Goal: Task Accomplishment & Management: Use online tool/utility

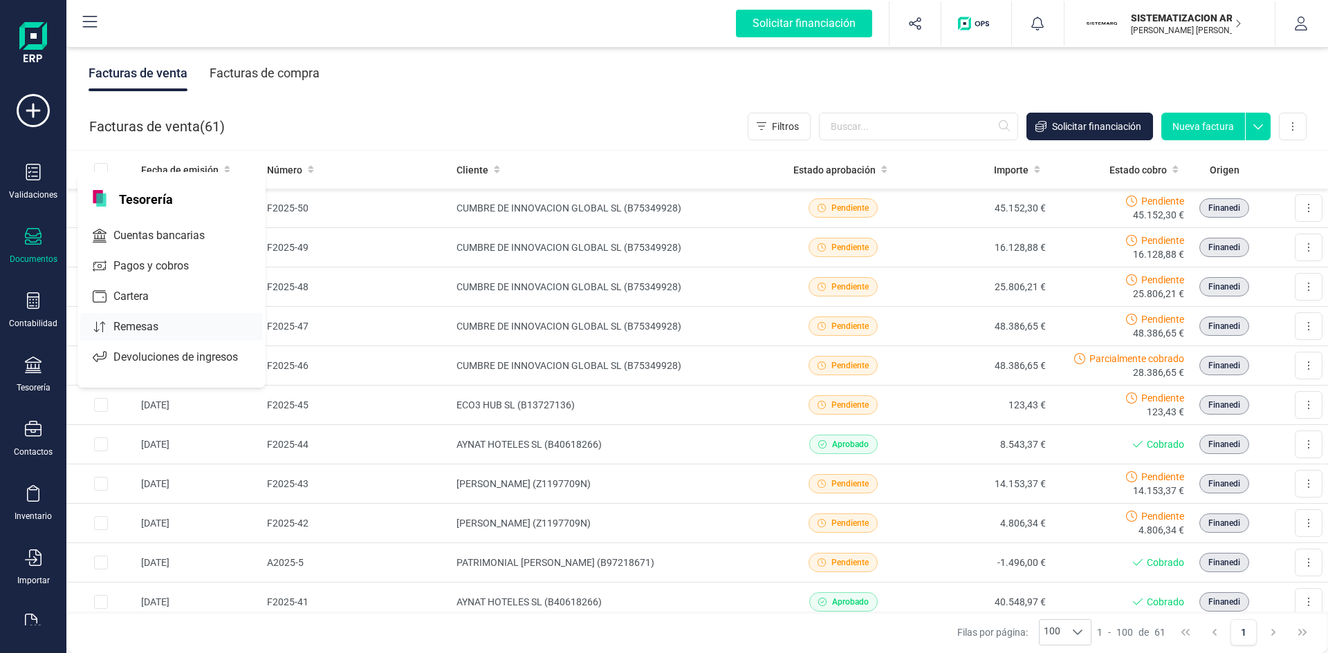
click at [126, 319] on span "Remesas" at bounding box center [145, 327] width 75 height 17
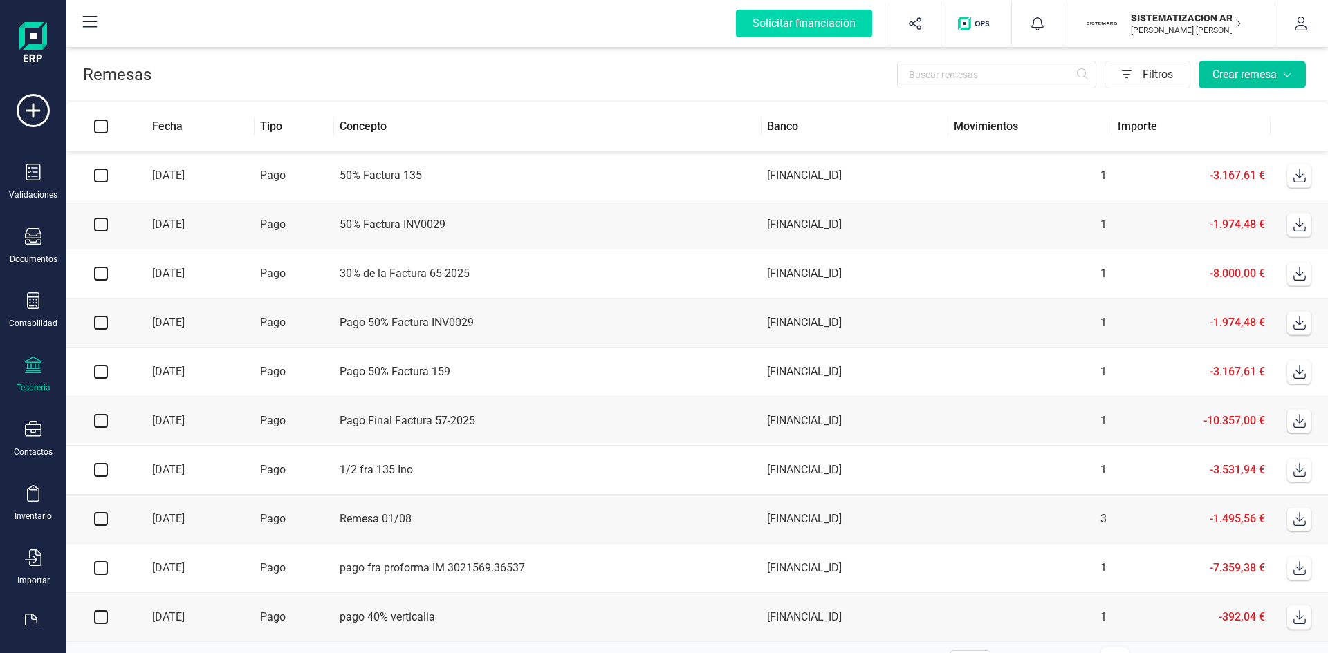
click at [1240, 73] on div "Crear remesa" at bounding box center [1252, 74] width 80 height 17
click at [1209, 111] on span "Remesas de pago" at bounding box center [1241, 108] width 87 height 17
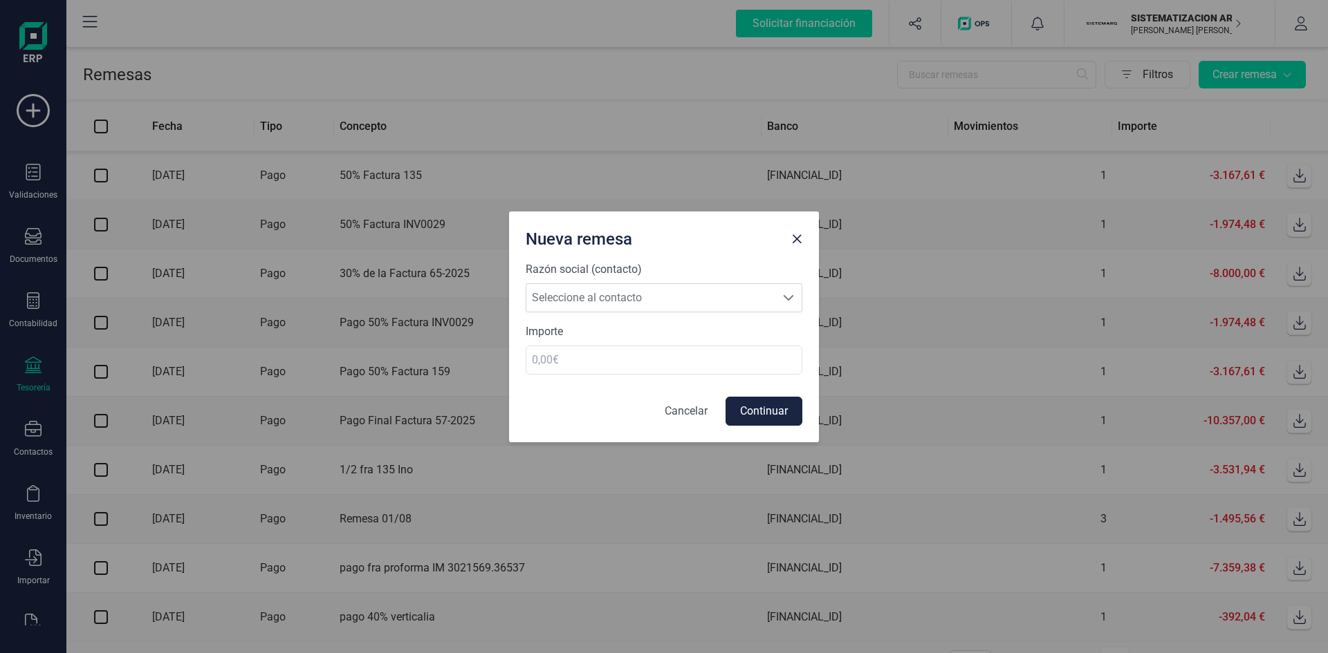
click at [755, 272] on label "Razón social (contacto)" at bounding box center [663, 269] width 277 height 17
click at [730, 310] on span "Seleccione al contacto" at bounding box center [650, 298] width 249 height 28
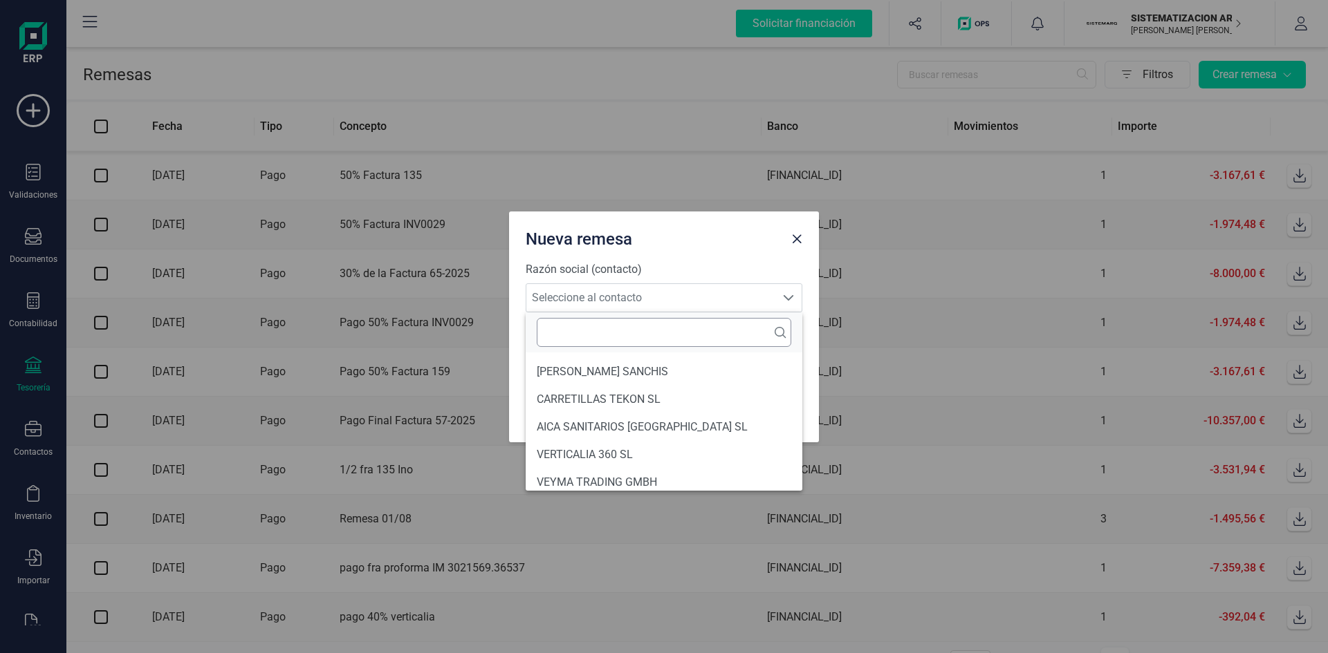
click at [635, 345] on input "text" at bounding box center [664, 332] width 254 height 29
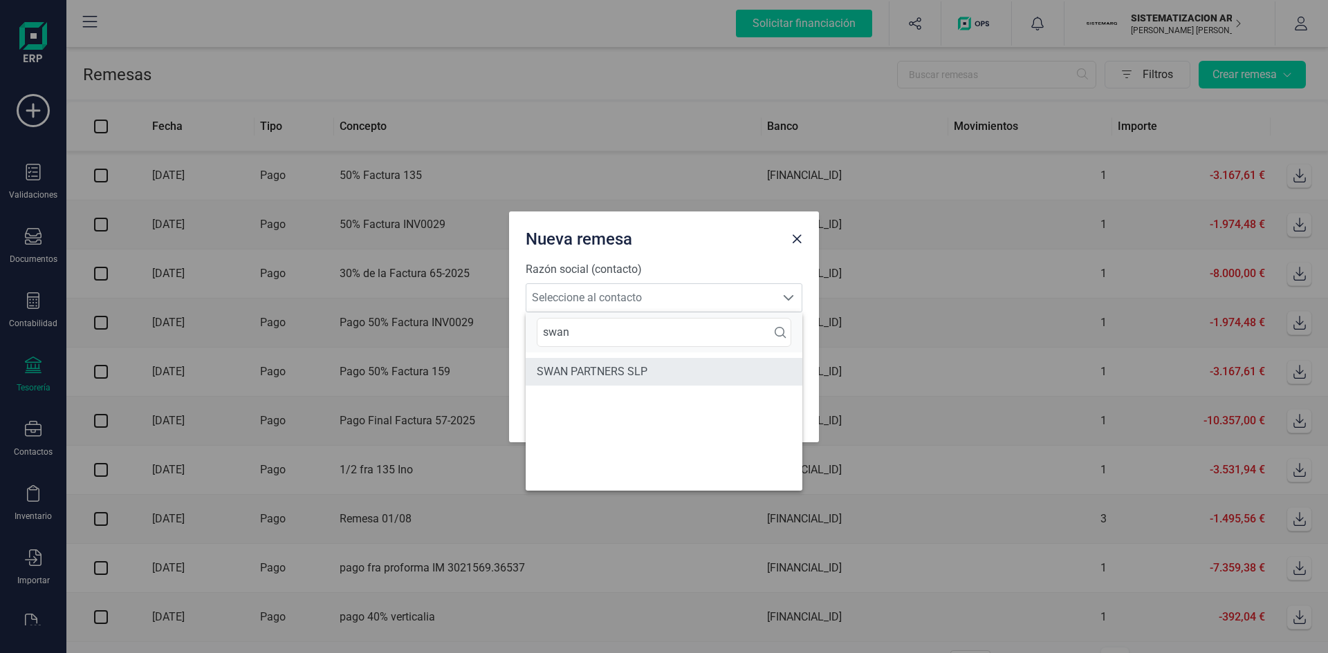
type input "swan"
click at [626, 376] on li "SWAN PARTNERS SLP" at bounding box center [663, 372] width 277 height 28
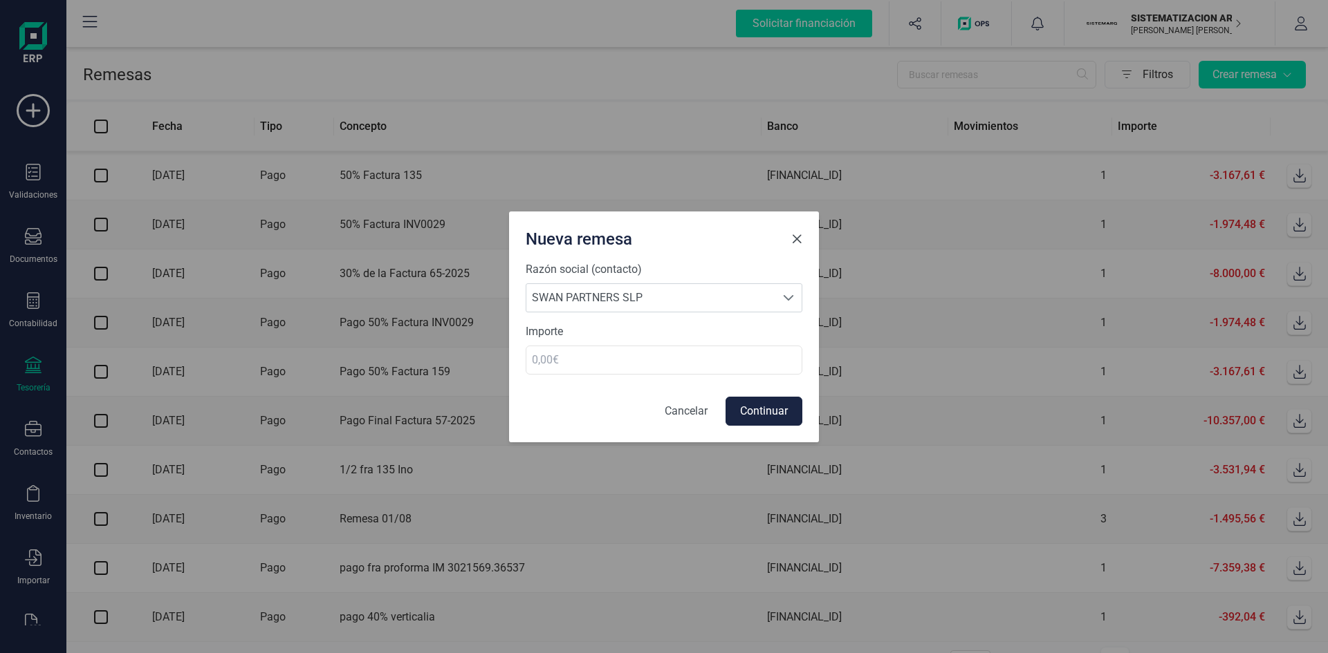
click at [790, 246] on button "Close" at bounding box center [796, 239] width 22 height 22
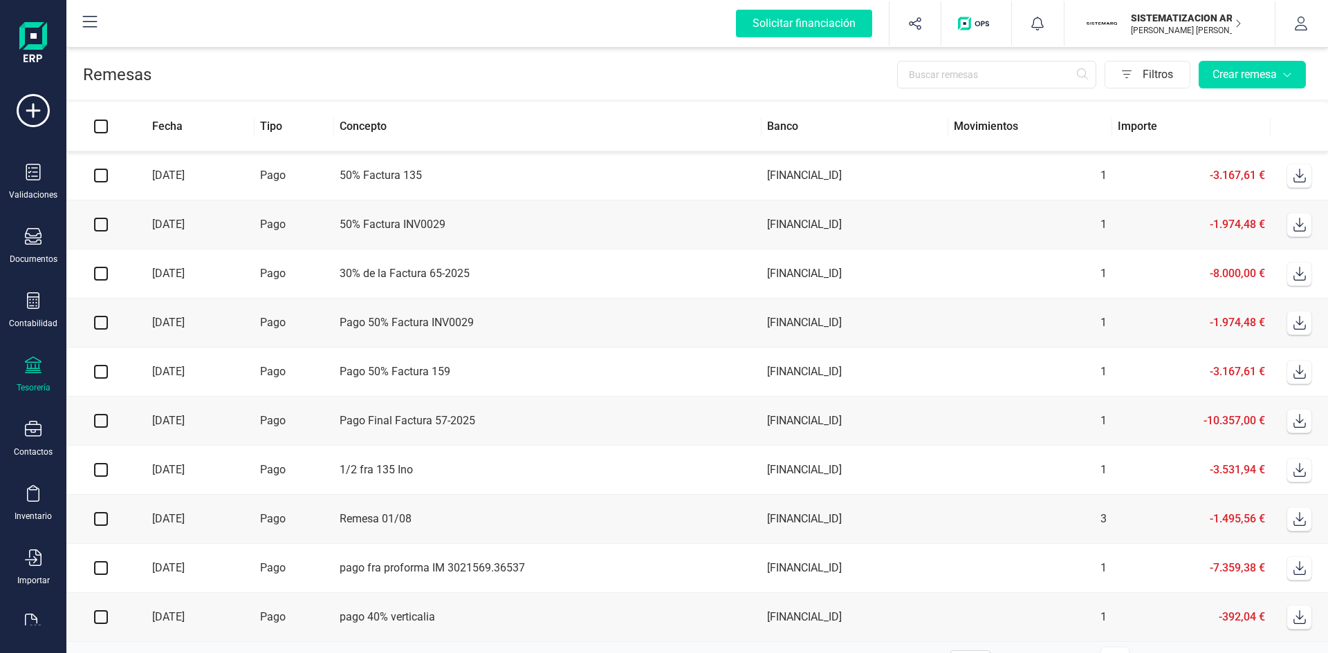
click at [39, 366] on icon at bounding box center [33, 365] width 17 height 17
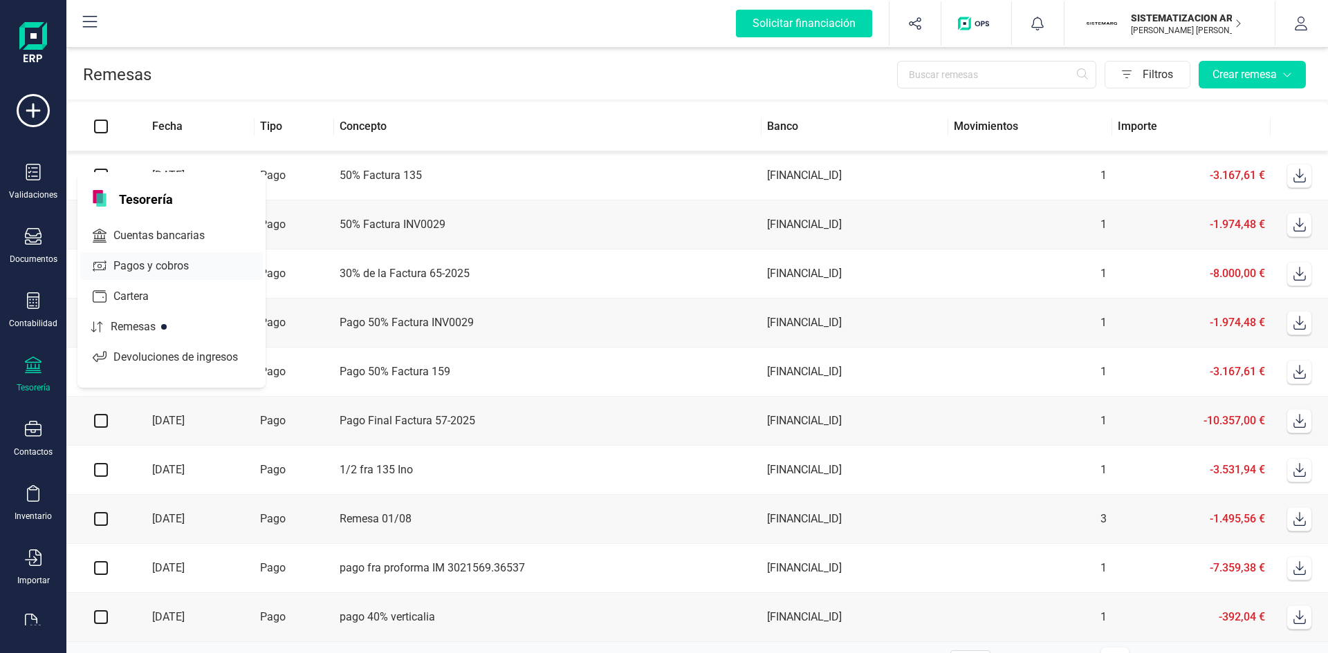
click at [158, 272] on span "Pagos y cobros" at bounding box center [161, 266] width 106 height 17
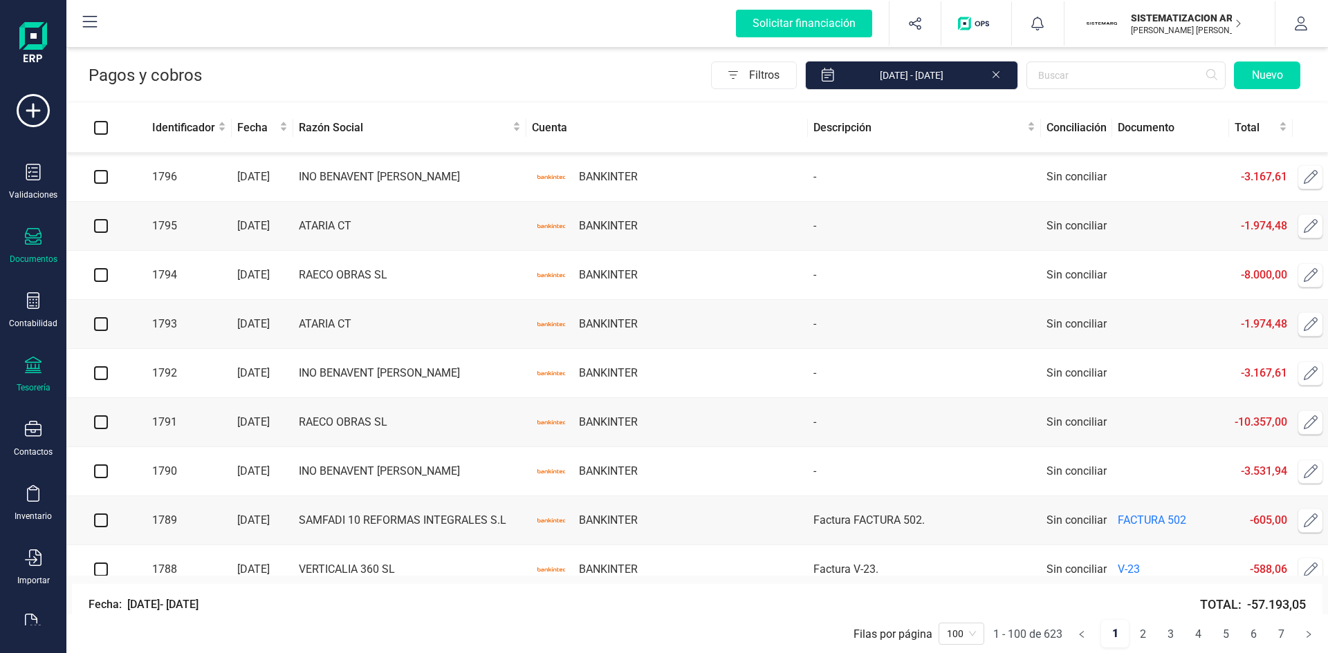
click at [37, 243] on icon at bounding box center [33, 236] width 17 height 17
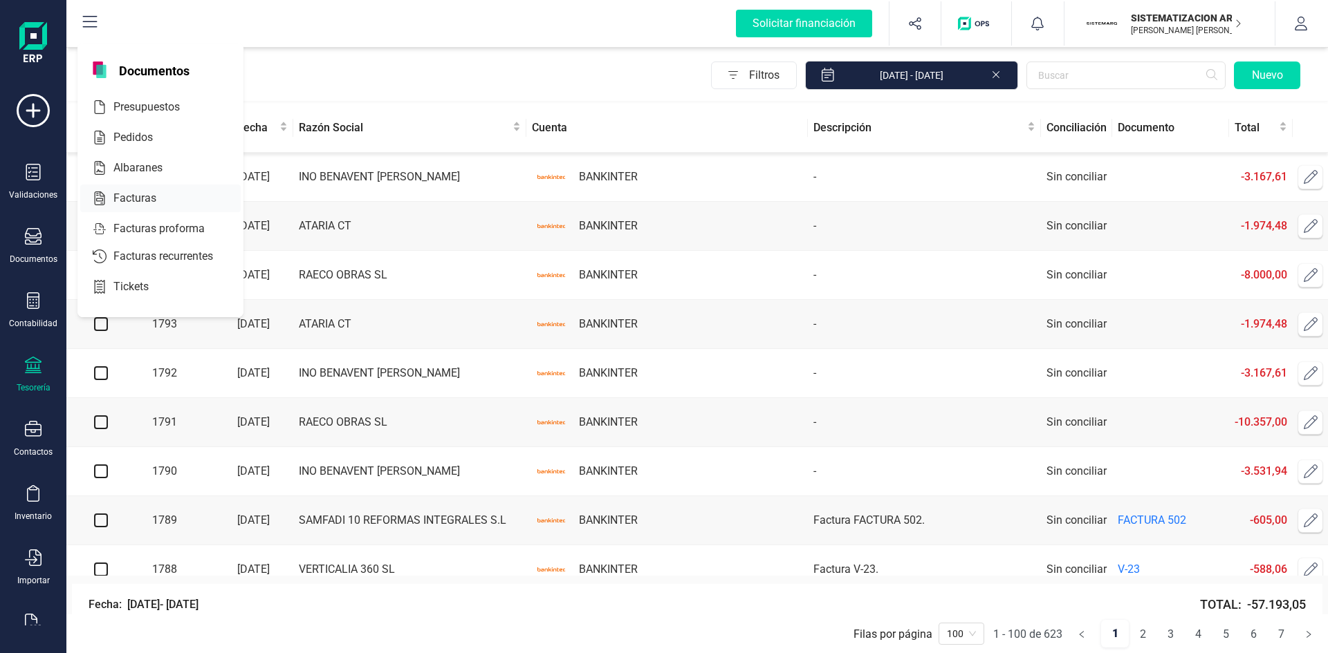
click at [149, 189] on div "Facturas" at bounding box center [160, 199] width 160 height 28
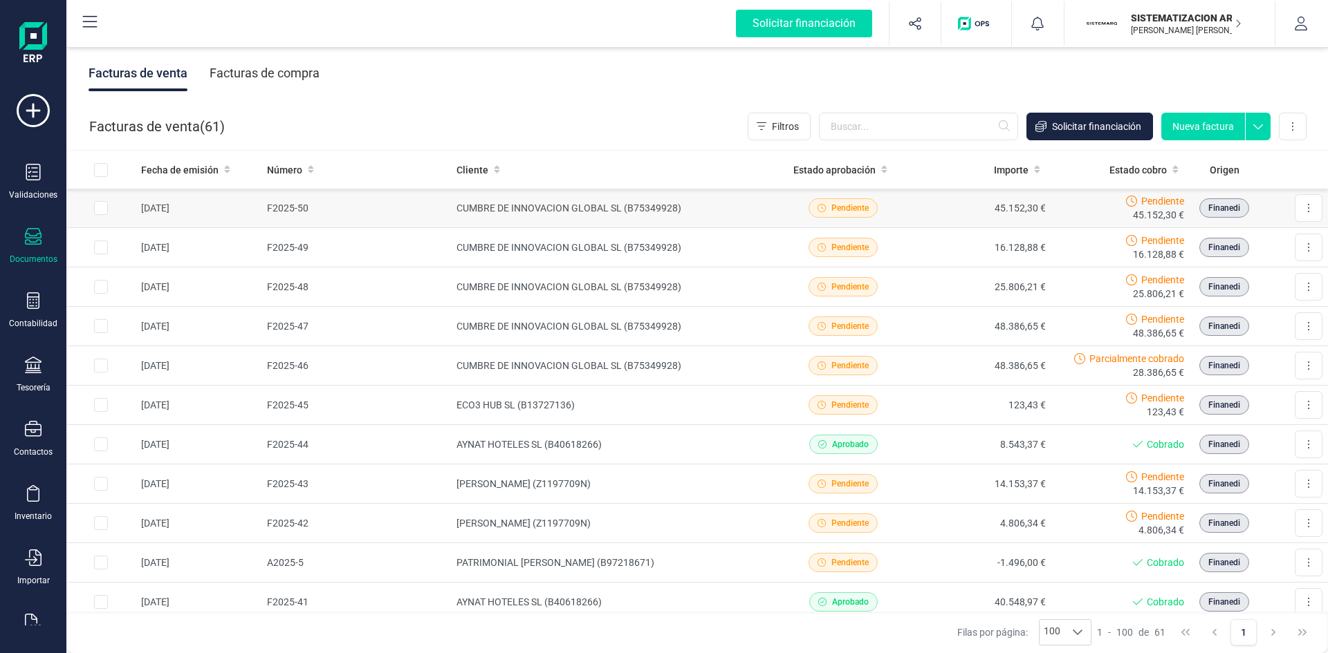
click at [98, 212] on input "Row Selected c16d39d0-96c2-4ac2-8382-176ef1308ea4" at bounding box center [101, 208] width 14 height 14
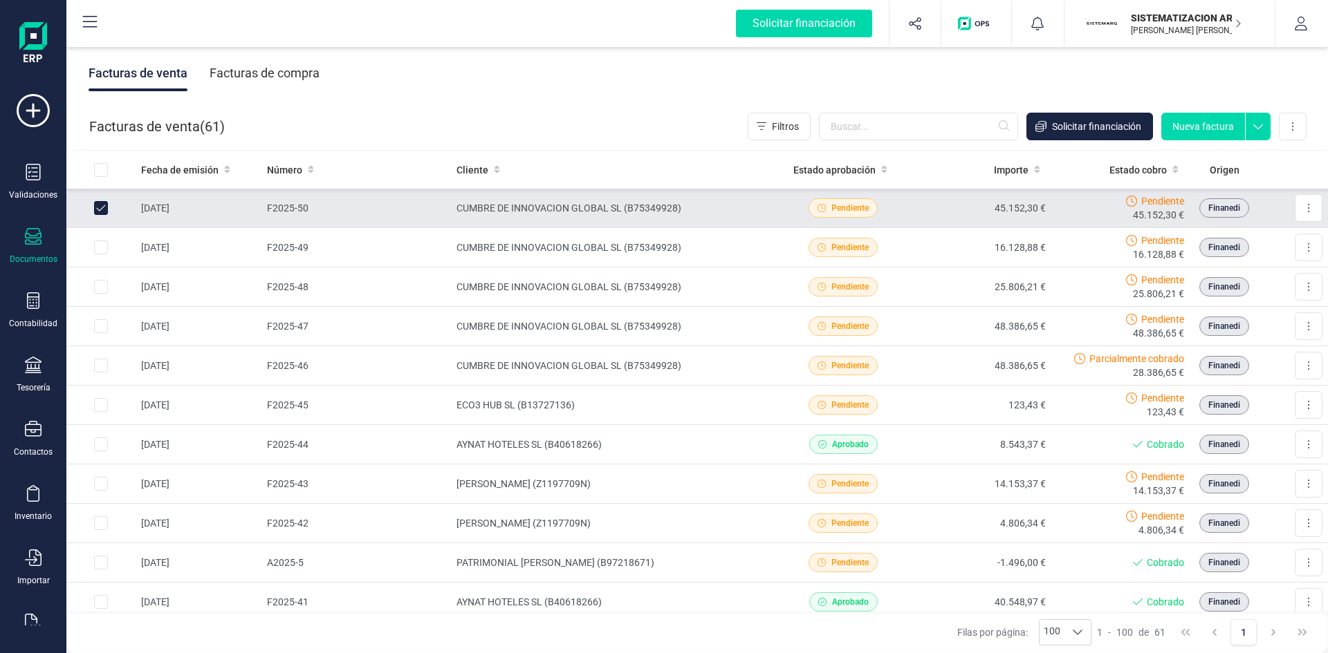
click at [98, 212] on input "Row Unselected c16d39d0-96c2-4ac2-8382-176ef1308ea4" at bounding box center [101, 208] width 14 height 14
checkbox input "false"
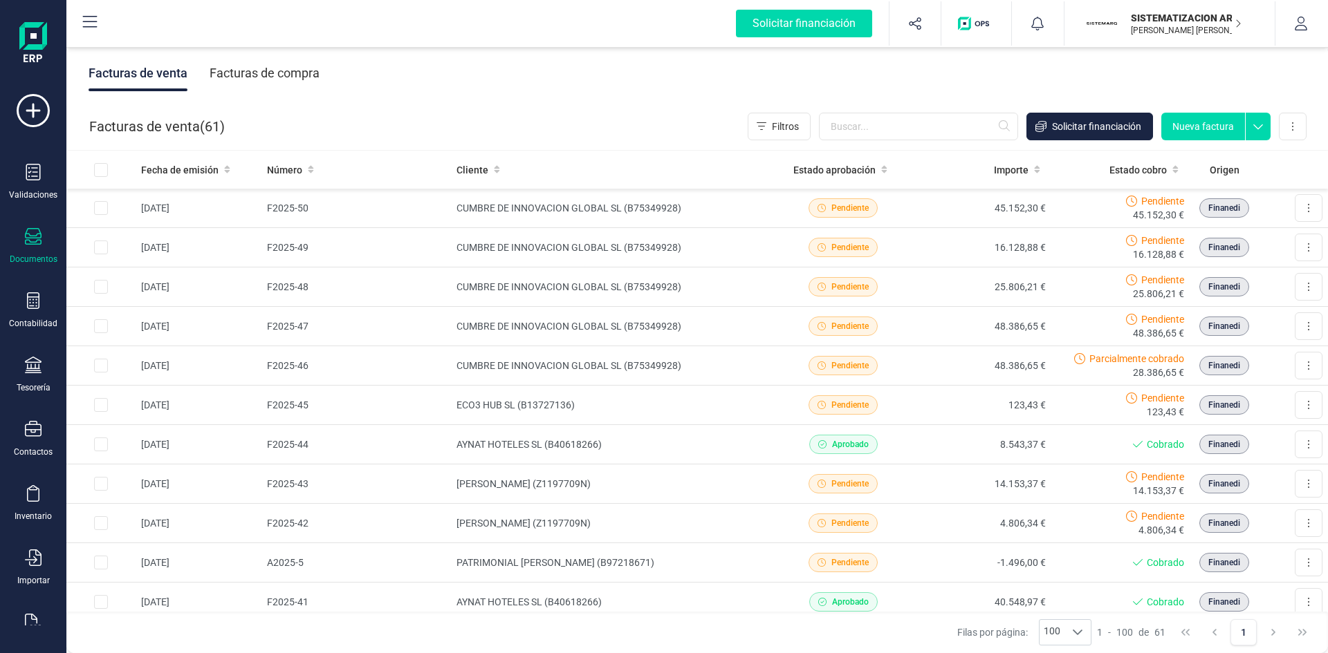
click at [252, 76] on div "Facturas de compra" at bounding box center [264, 73] width 110 height 36
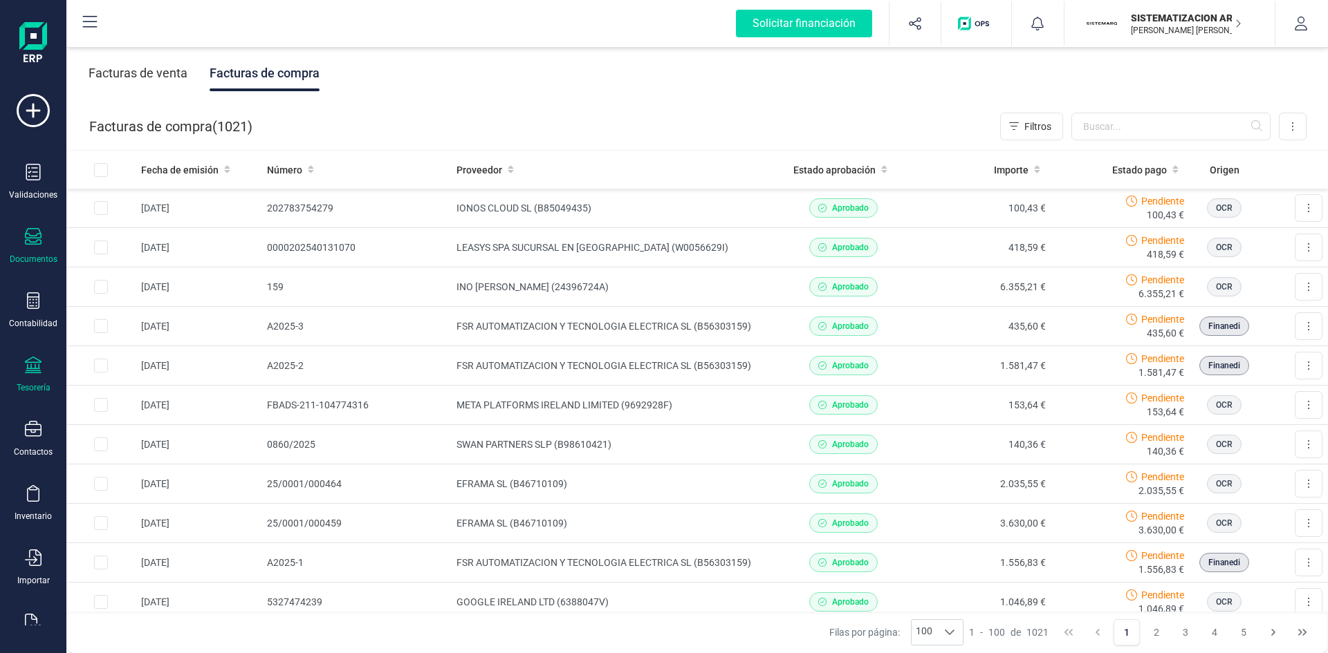
click at [34, 366] on icon at bounding box center [33, 365] width 17 height 17
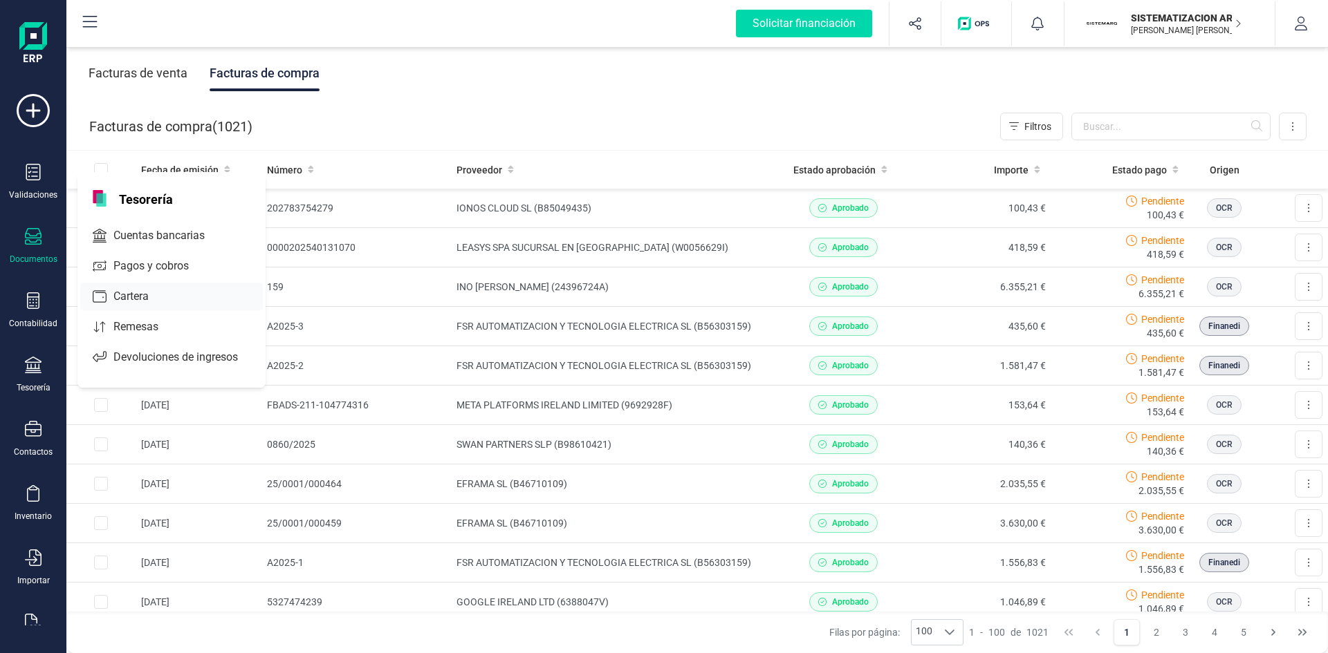
click at [159, 297] on div at bounding box center [157, 297] width 6 height 6
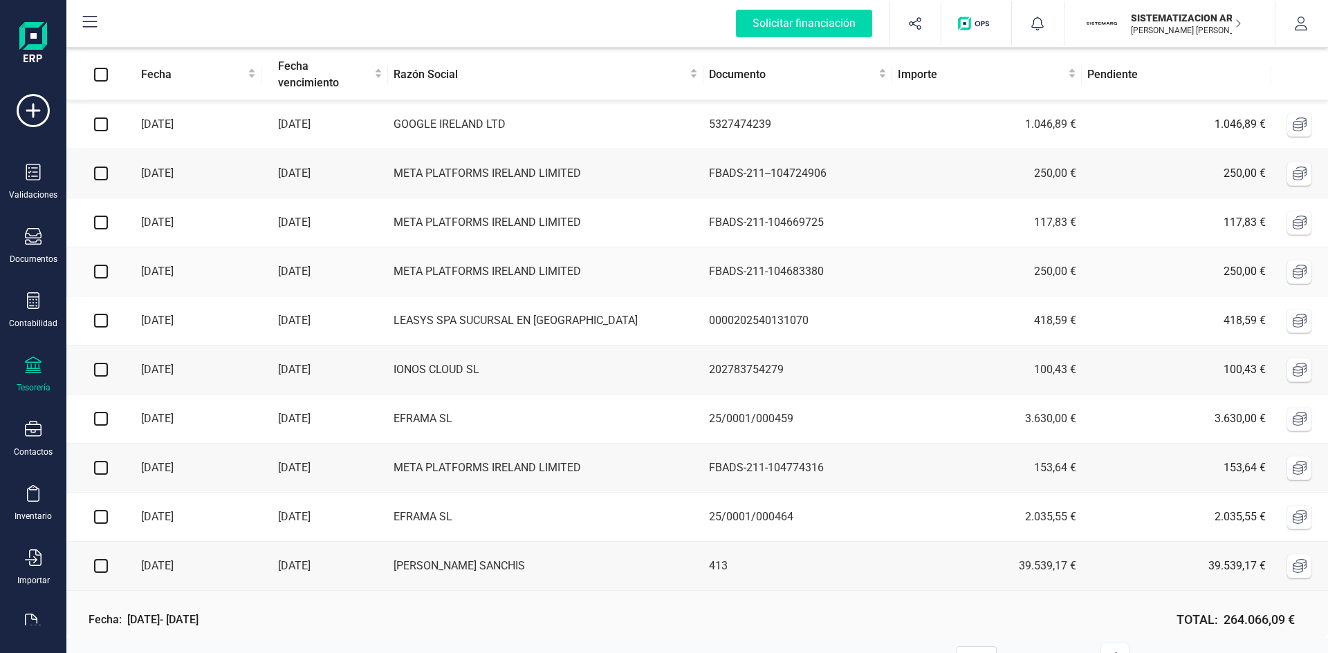
scroll to position [105, 0]
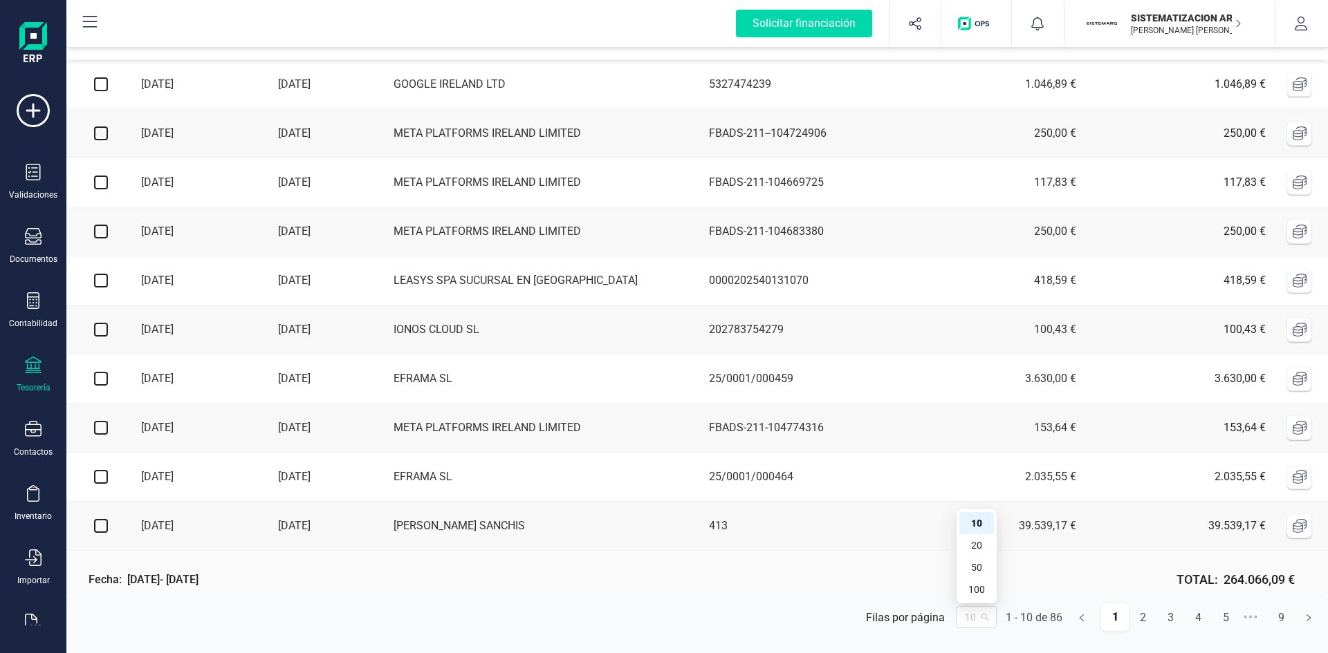
click at [985, 622] on span "10" at bounding box center [977, 617] width 24 height 21
click at [981, 599] on div "100" at bounding box center [976, 590] width 35 height 22
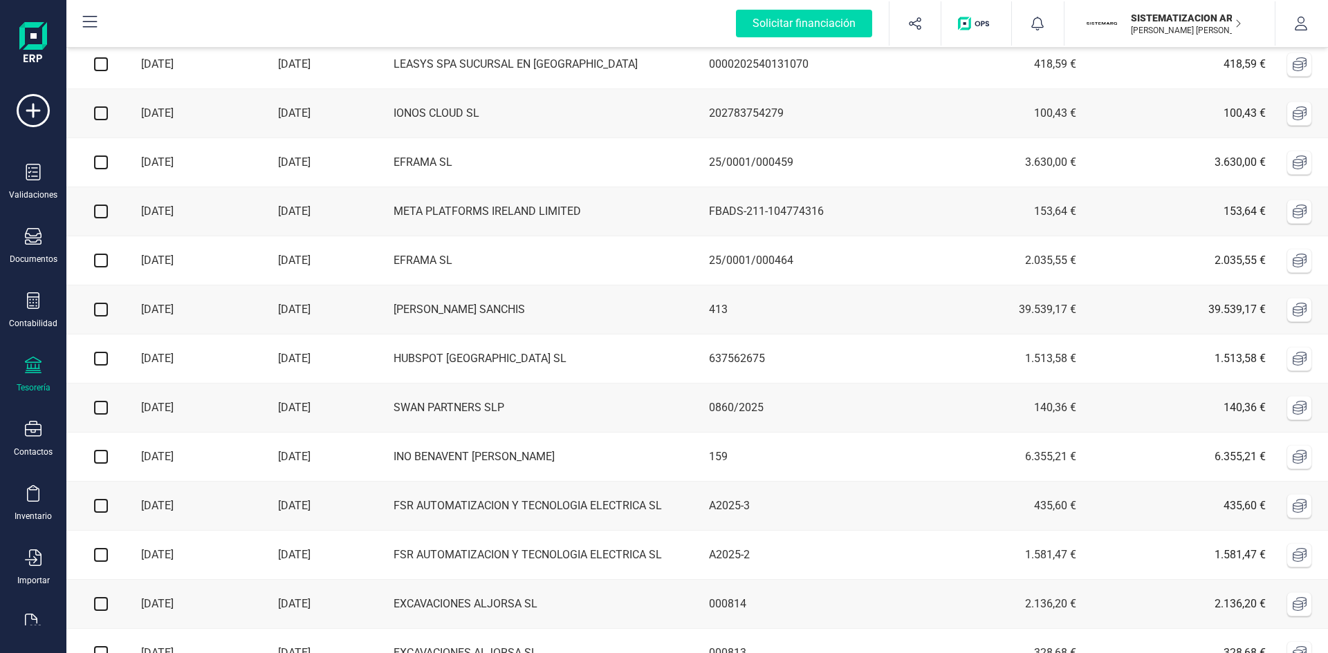
scroll to position [317, 0]
click at [104, 315] on input "checkbox" at bounding box center [101, 308] width 14 height 14
checkbox input "true"
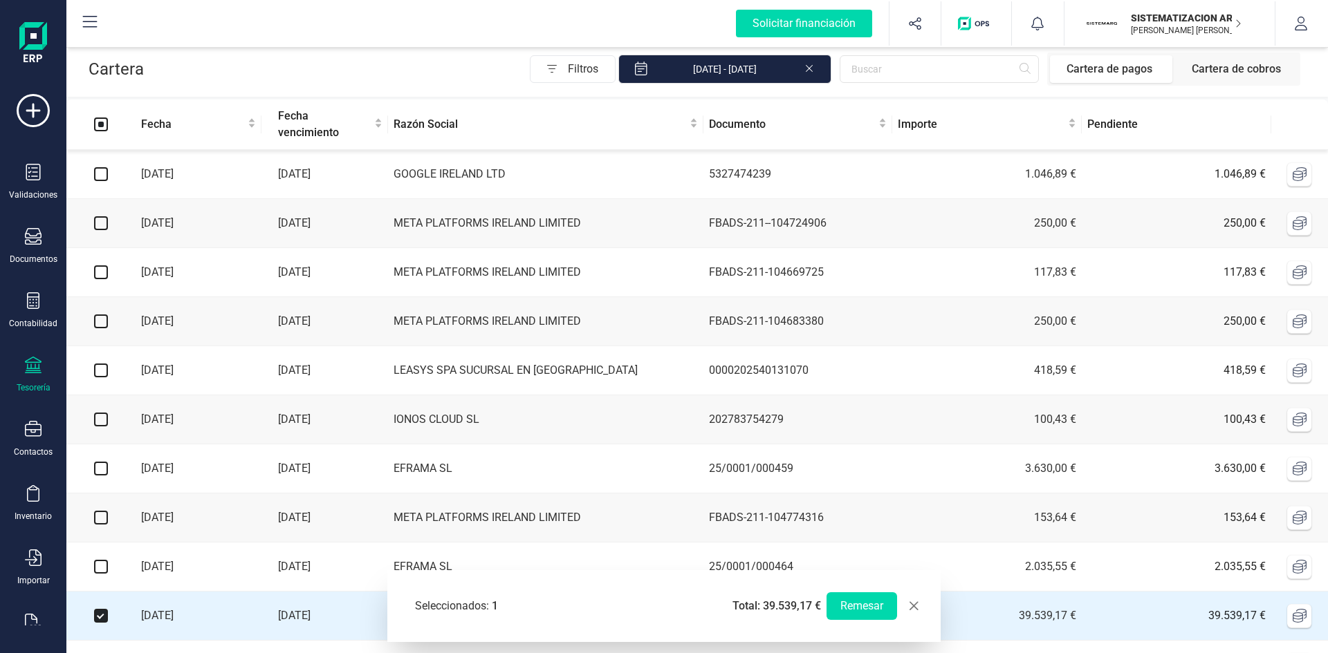
scroll to position [0, 0]
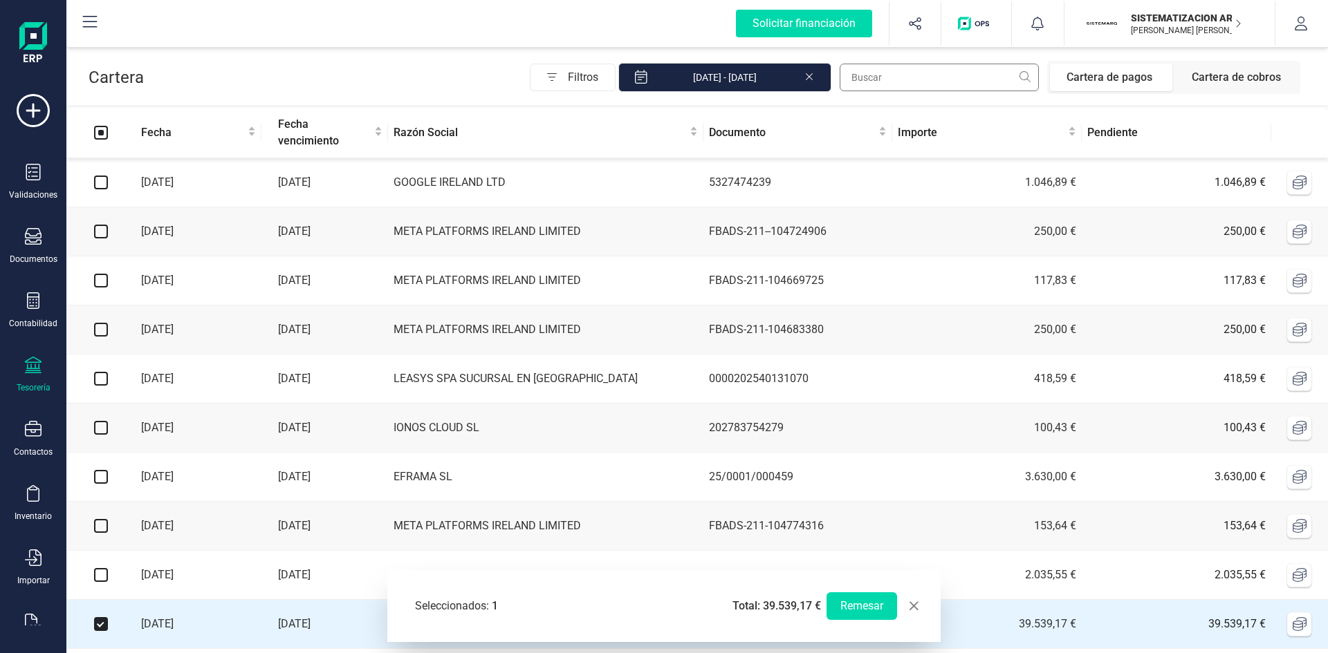
drag, startPoint x: 925, startPoint y: 92, endPoint x: 918, endPoint y: 80, distance: 13.6
click at [918, 80] on div "Filtros [DATE] - [DATE] Cartera de pagos Cartera de cobros" at bounding box center [918, 77] width 776 height 33
click at [918, 80] on input "text" at bounding box center [938, 78] width 199 height 28
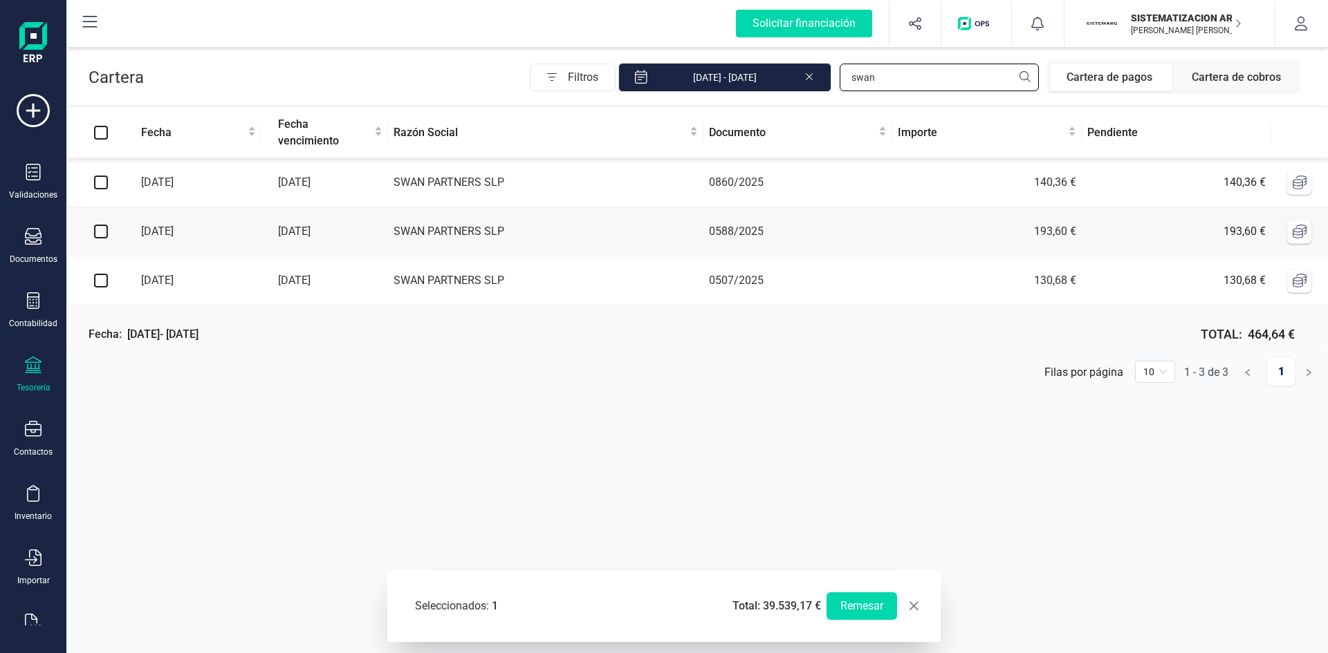
type input "swan"
click at [101, 284] on input "checkbox" at bounding box center [101, 281] width 14 height 14
checkbox input "true"
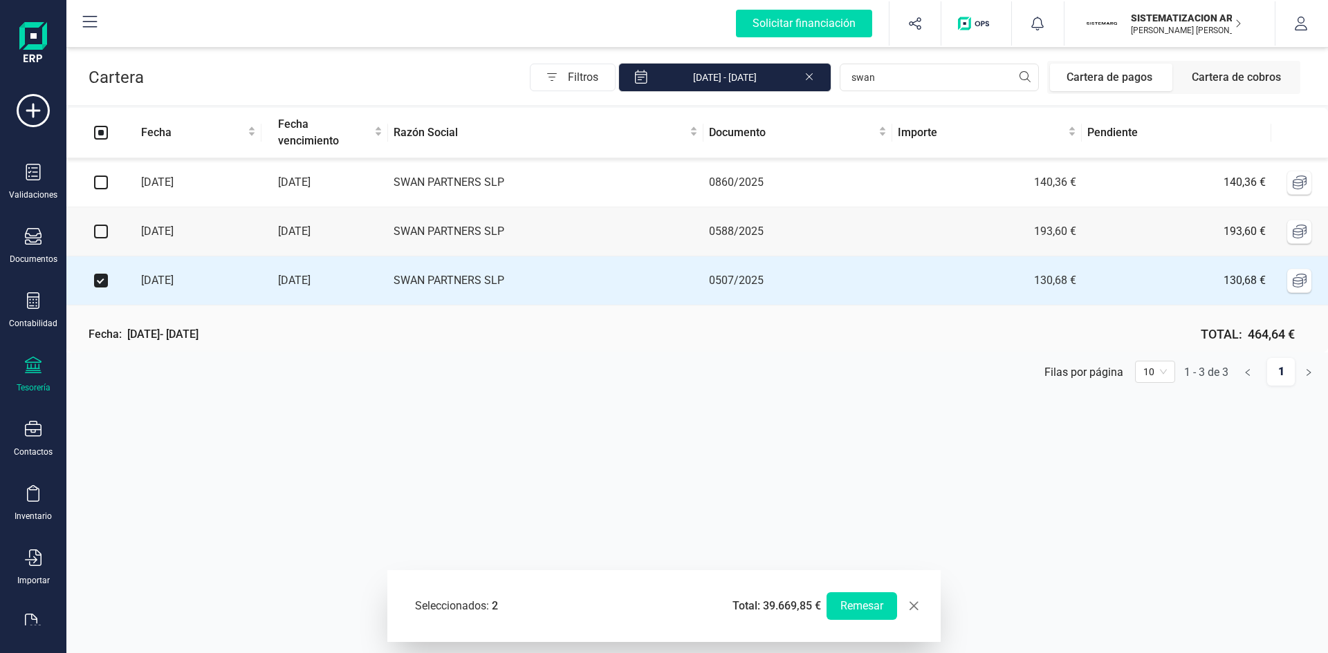
click at [100, 232] on input "checkbox" at bounding box center [101, 232] width 14 height 14
checkbox input "true"
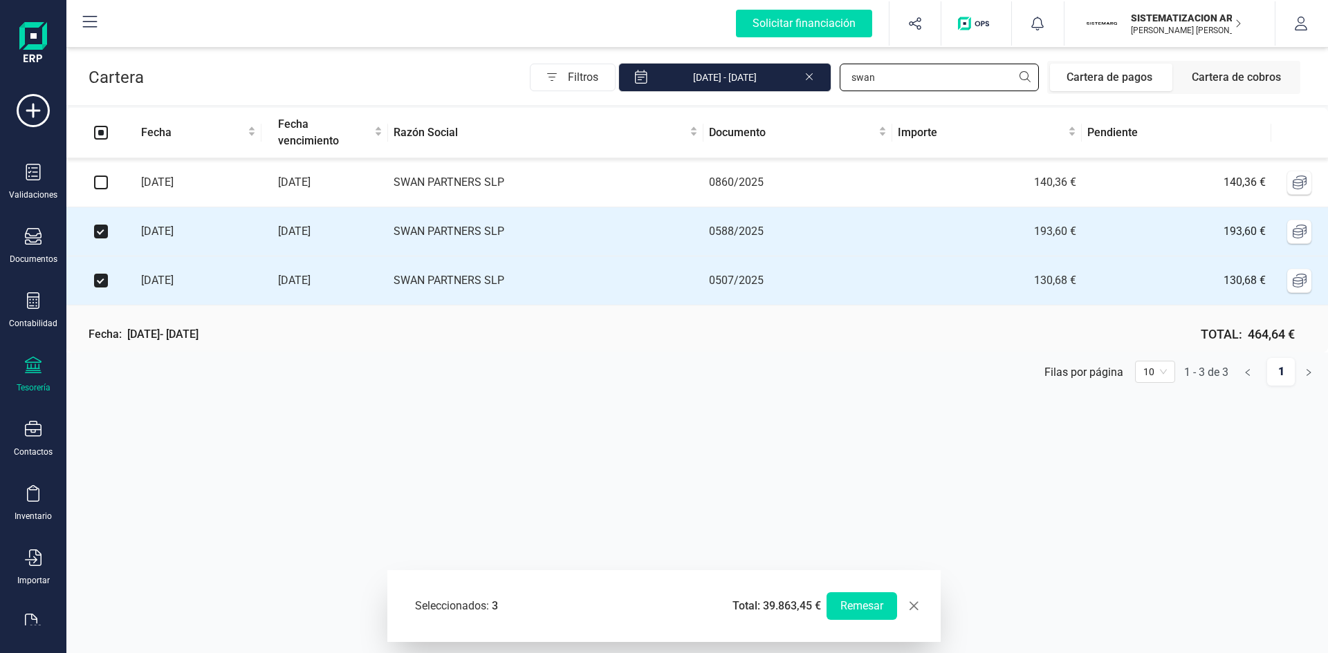
click at [902, 76] on input "swan" at bounding box center [938, 78] width 199 height 28
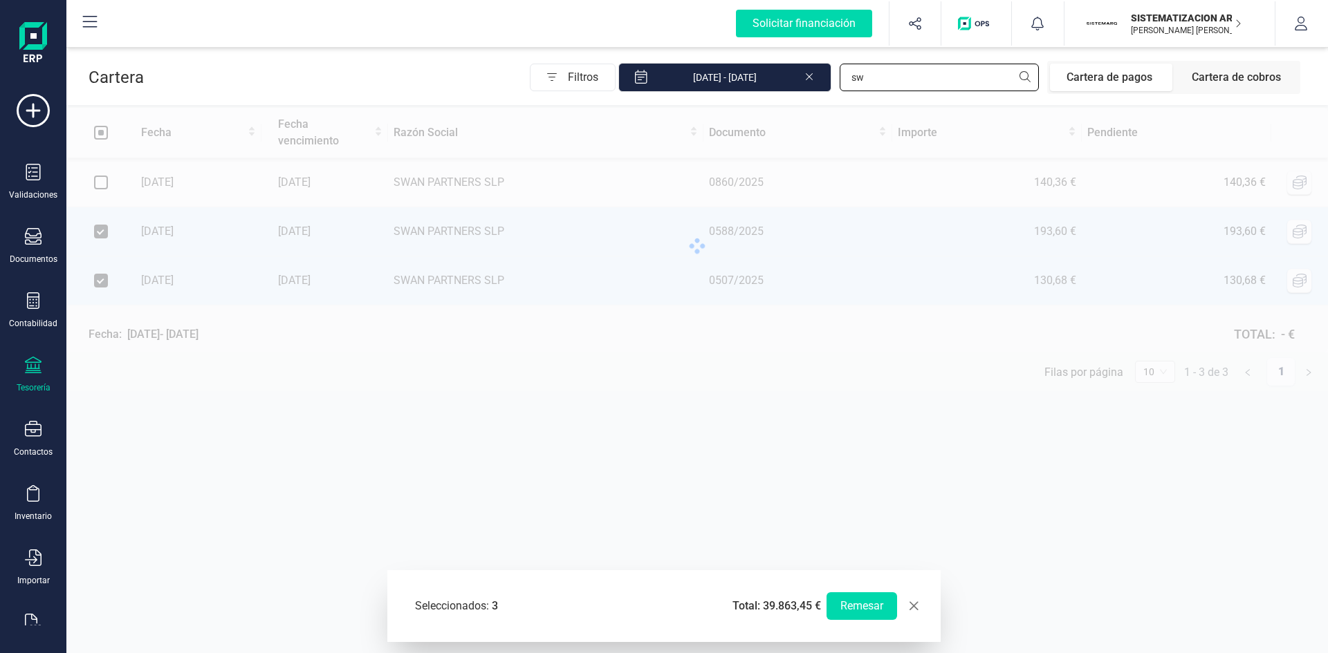
type input "s"
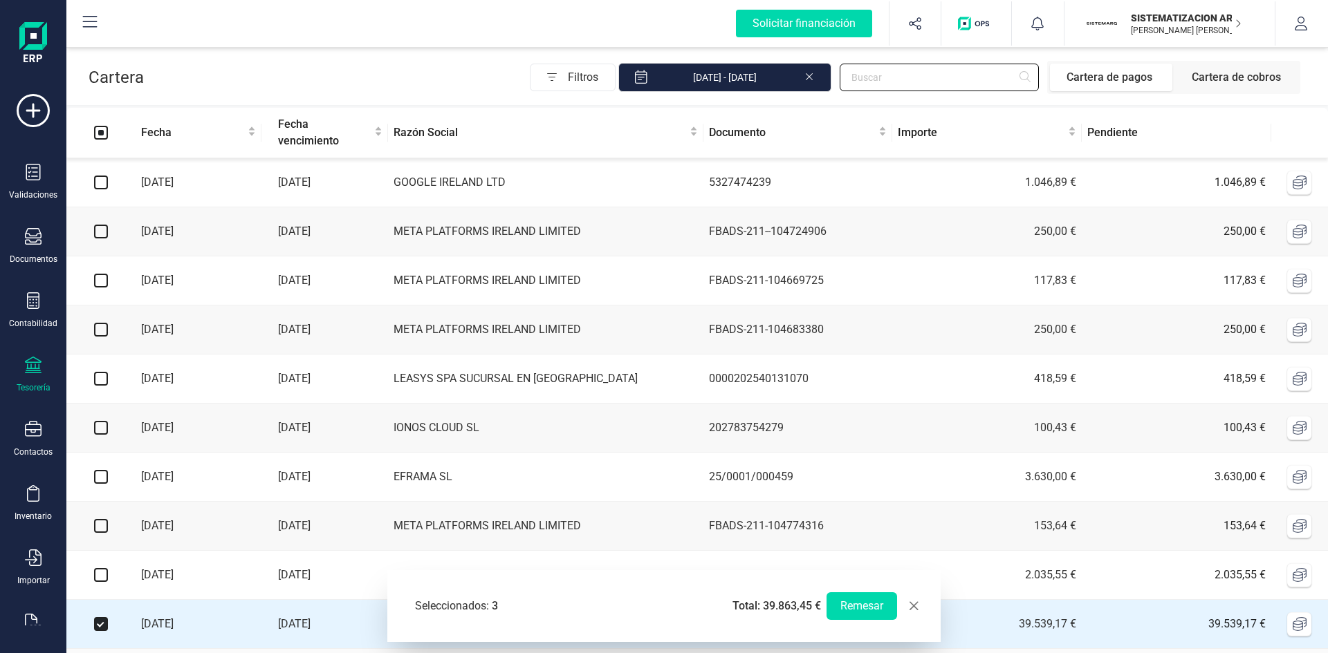
scroll to position [105, 0]
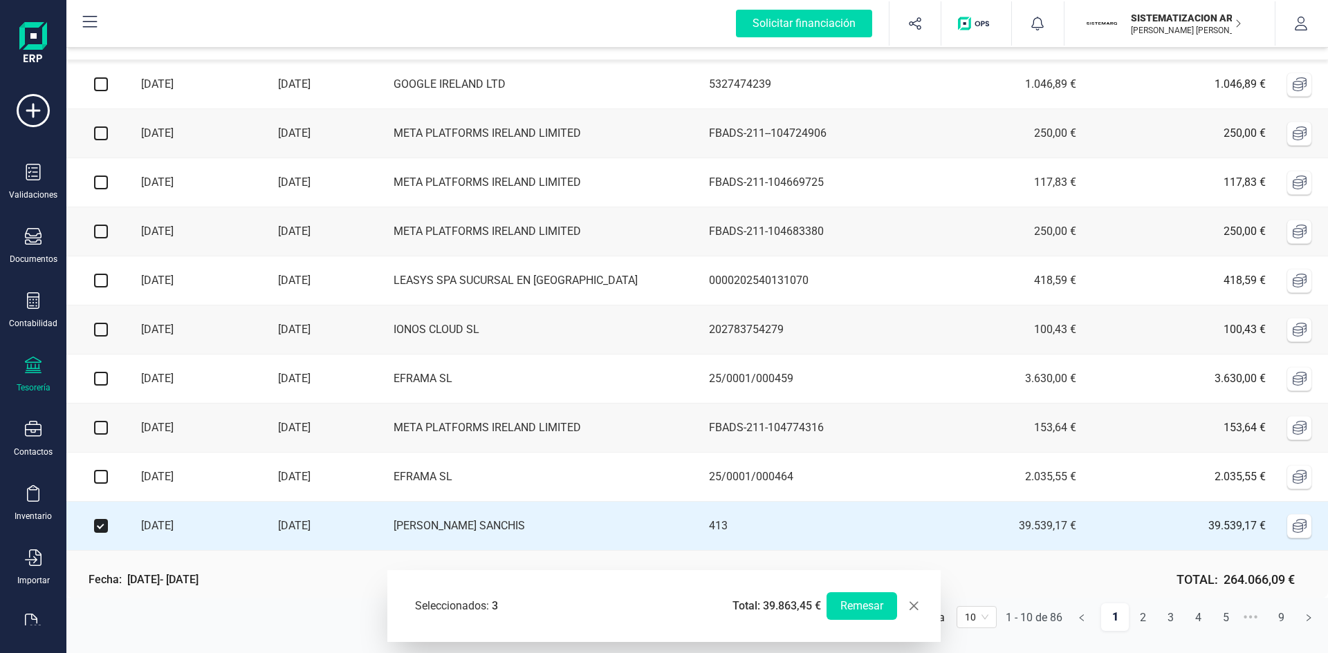
click at [704, 597] on div "Seleccionados: 3 Total: 39.863,45 €" at bounding box center [617, 606] width 417 height 39
click at [987, 616] on span "10" at bounding box center [977, 617] width 24 height 21
click at [976, 584] on div "100" at bounding box center [976, 589] width 18 height 15
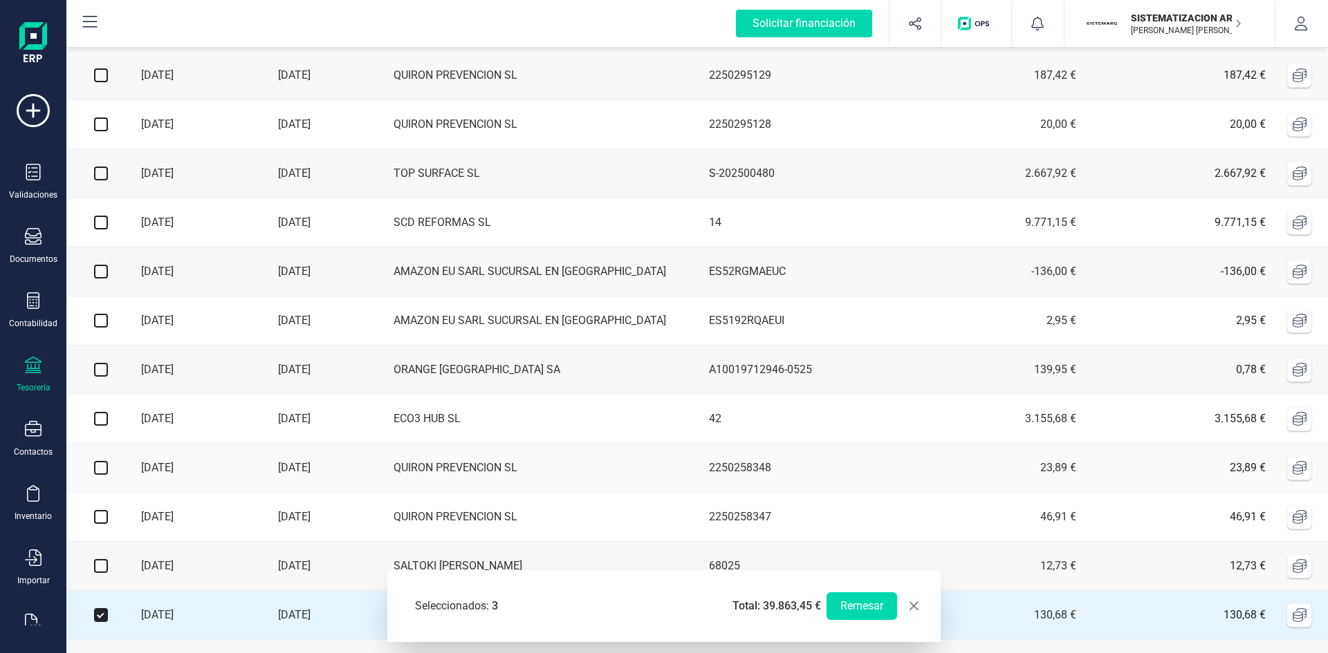
scroll to position [3889, 0]
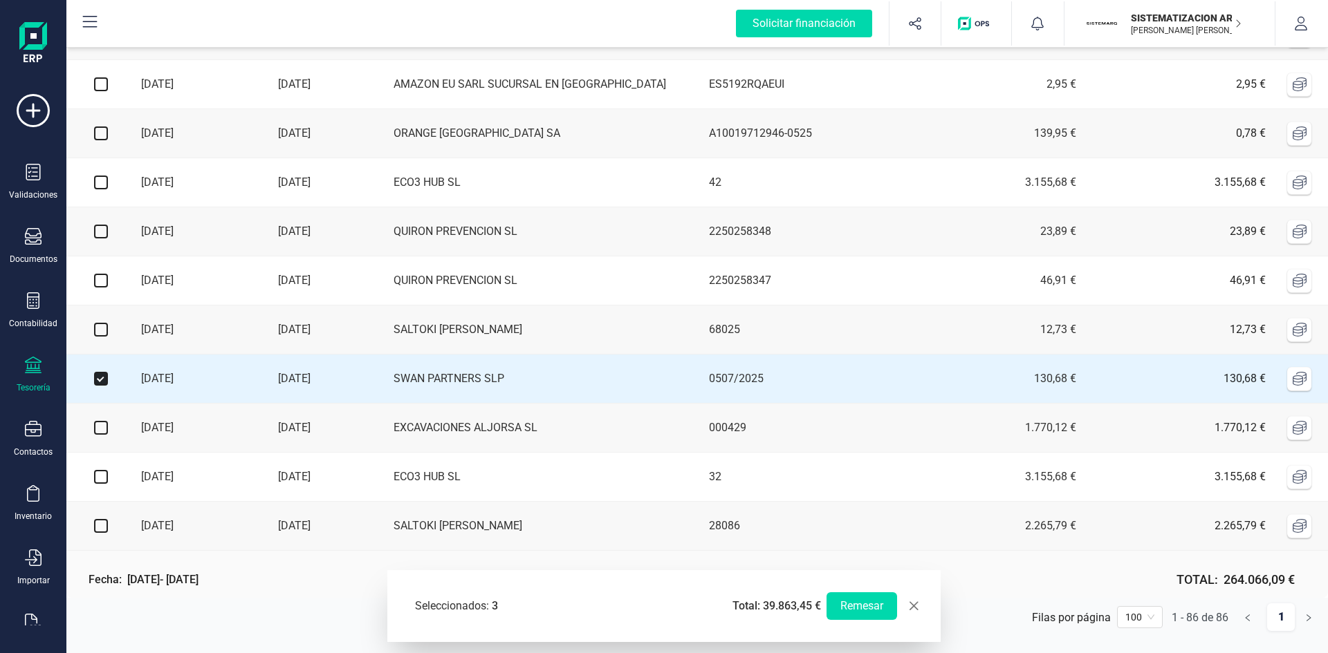
click at [104, 425] on input "checkbox" at bounding box center [101, 428] width 14 height 14
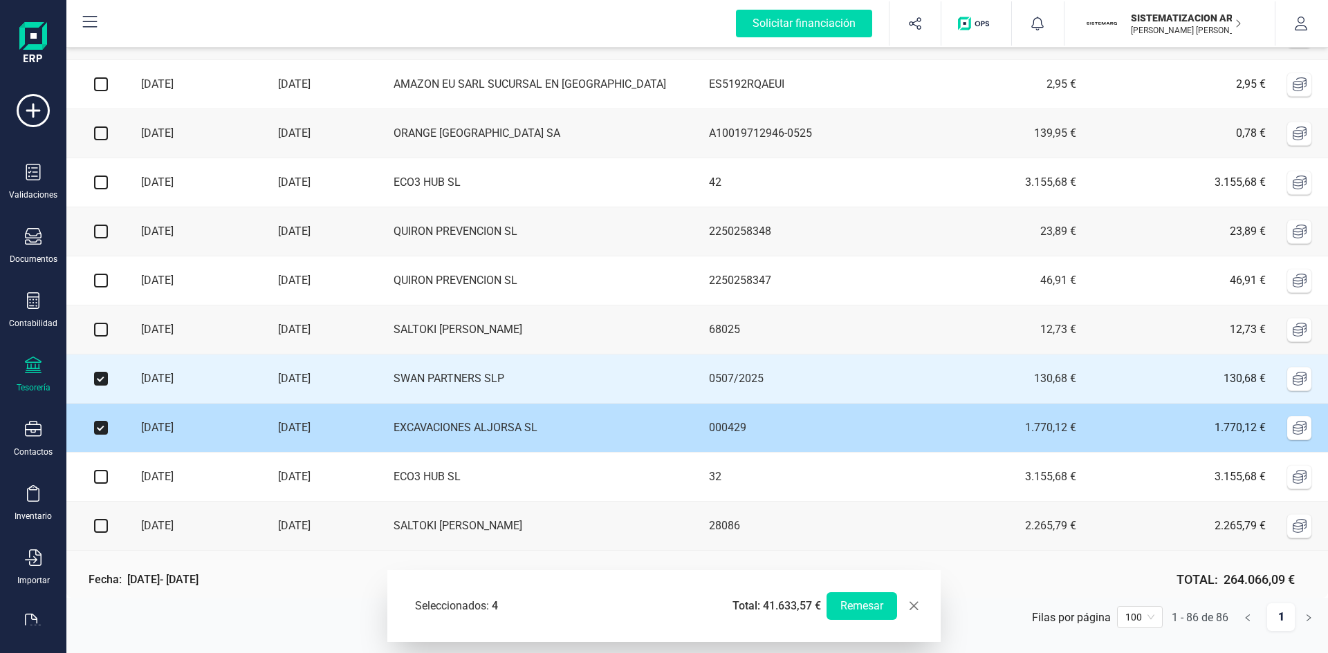
click at [104, 425] on input "checkbox" at bounding box center [101, 428] width 14 height 14
checkbox input "false"
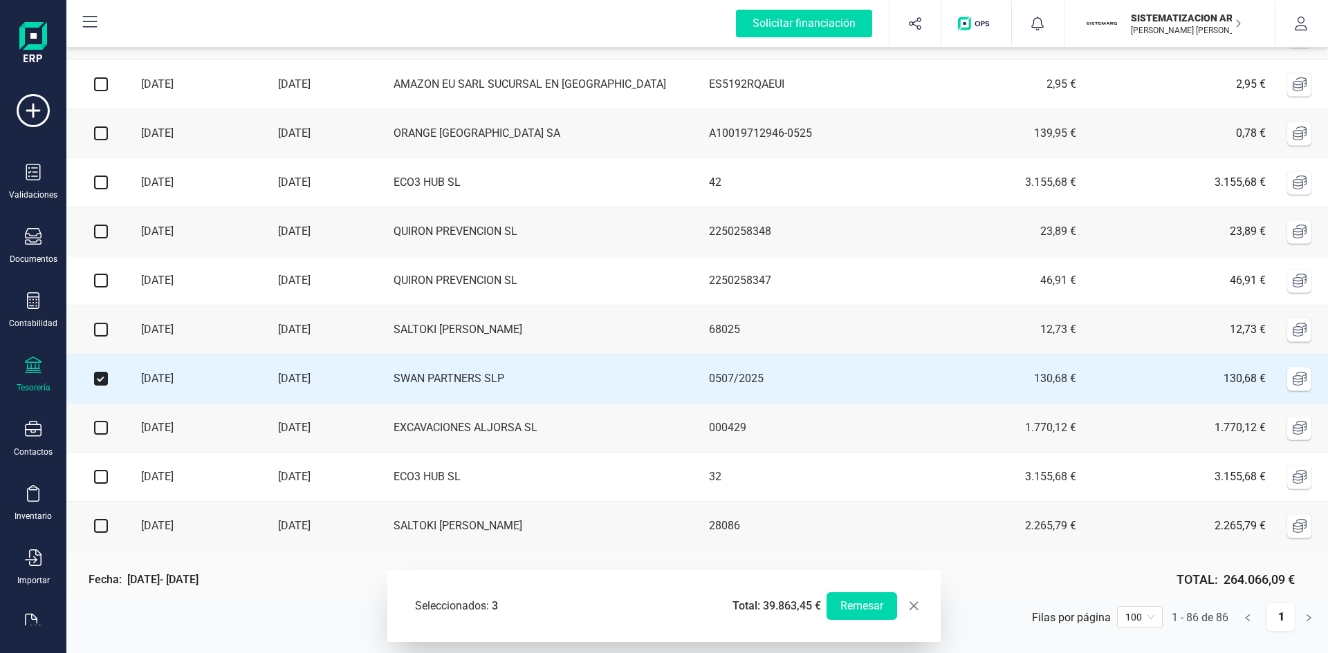
scroll to position [3850, 0]
click at [99, 288] on input "checkbox" at bounding box center [101, 281] width 14 height 14
checkbox input "true"
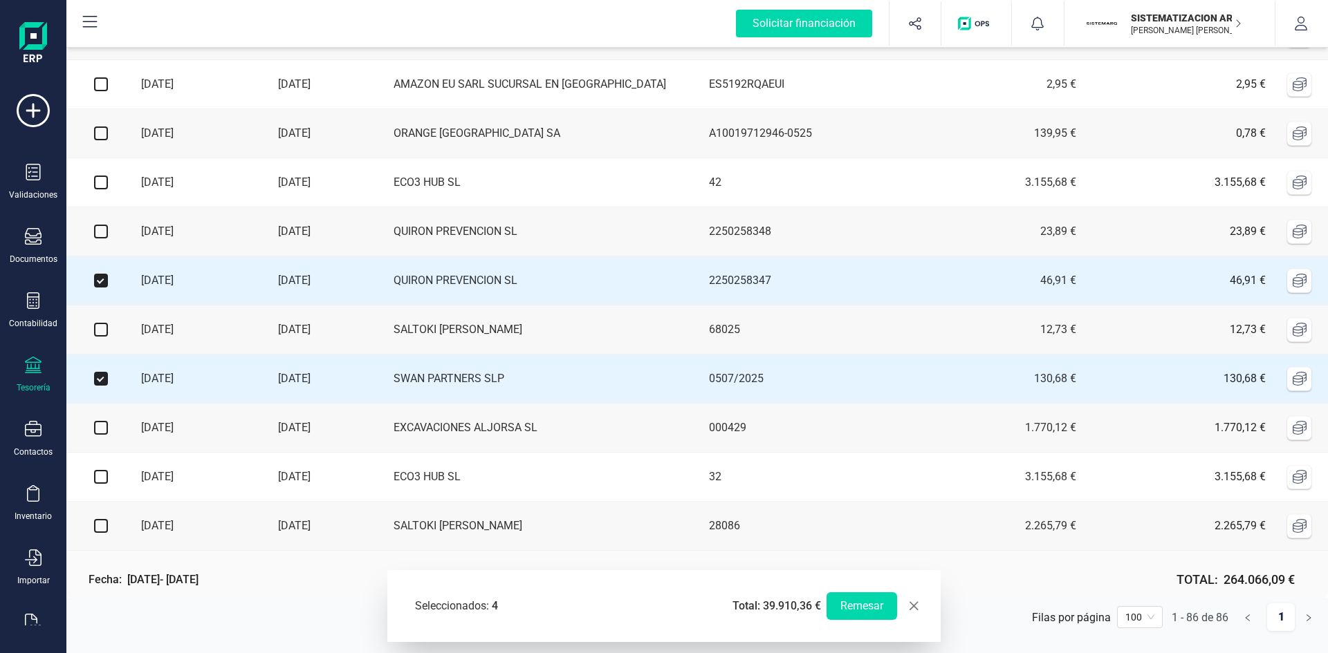
click at [100, 239] on input "checkbox" at bounding box center [101, 232] width 14 height 14
checkbox input "true"
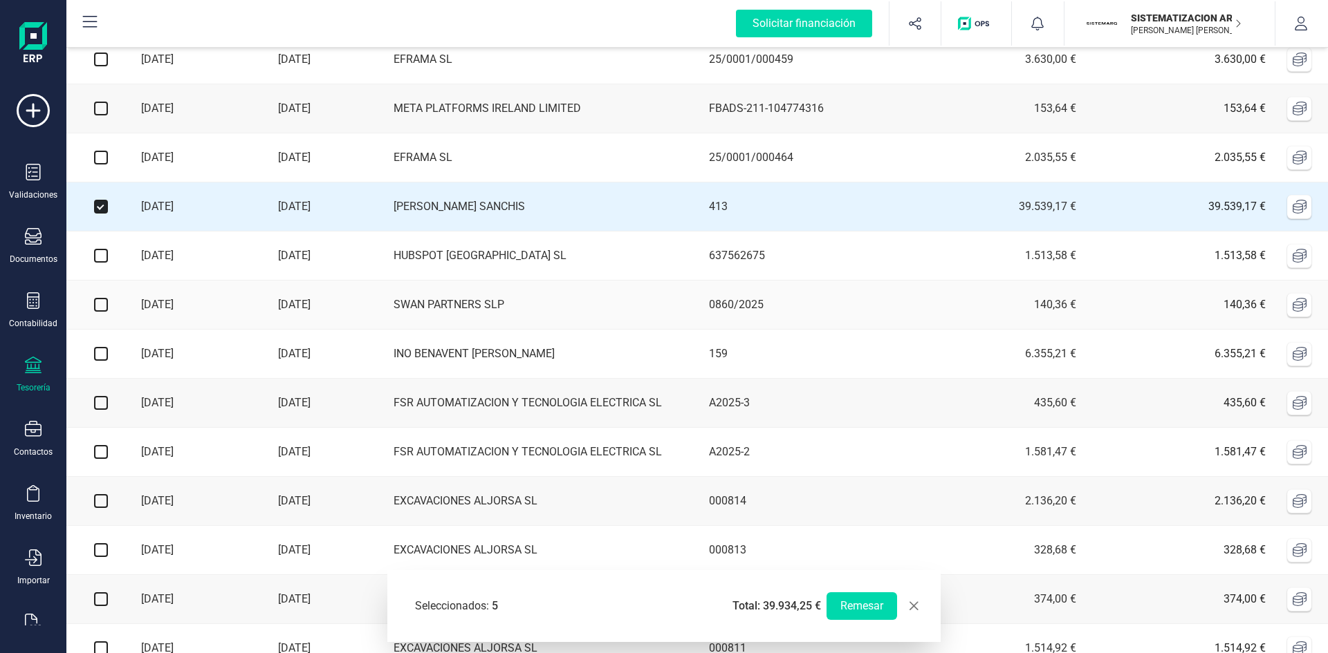
scroll to position [0, 0]
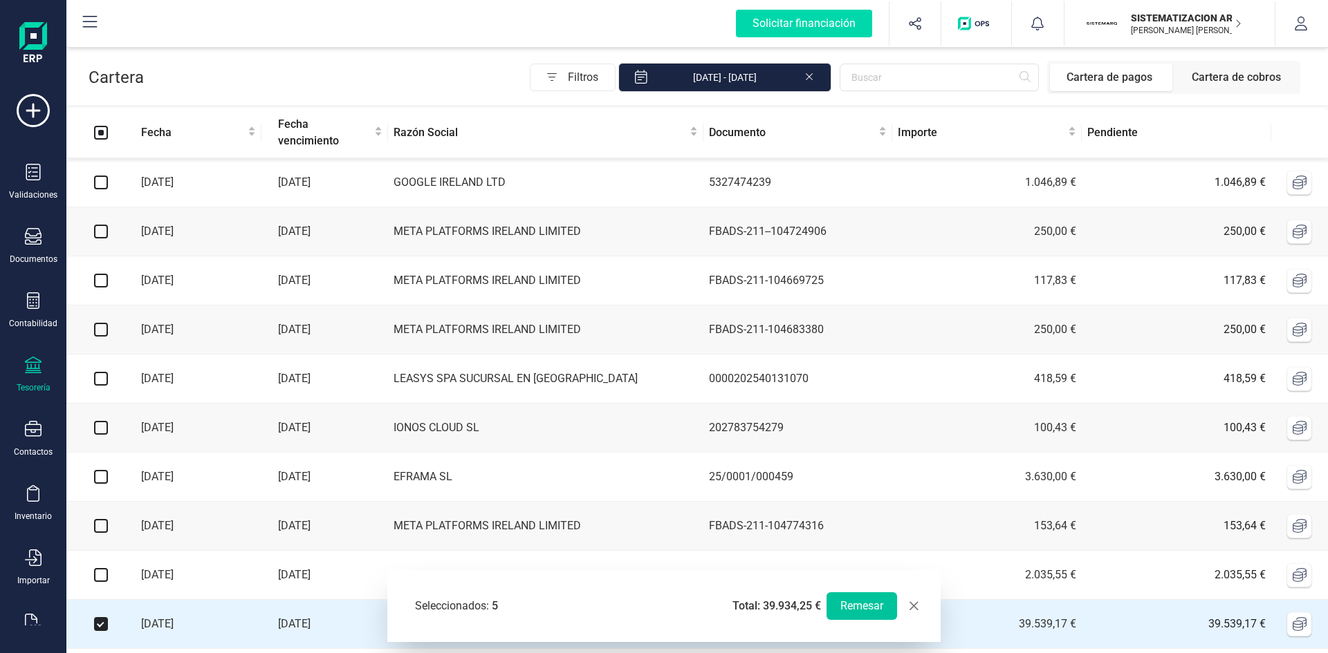
click at [854, 604] on button "Remesar" at bounding box center [861, 607] width 71 height 28
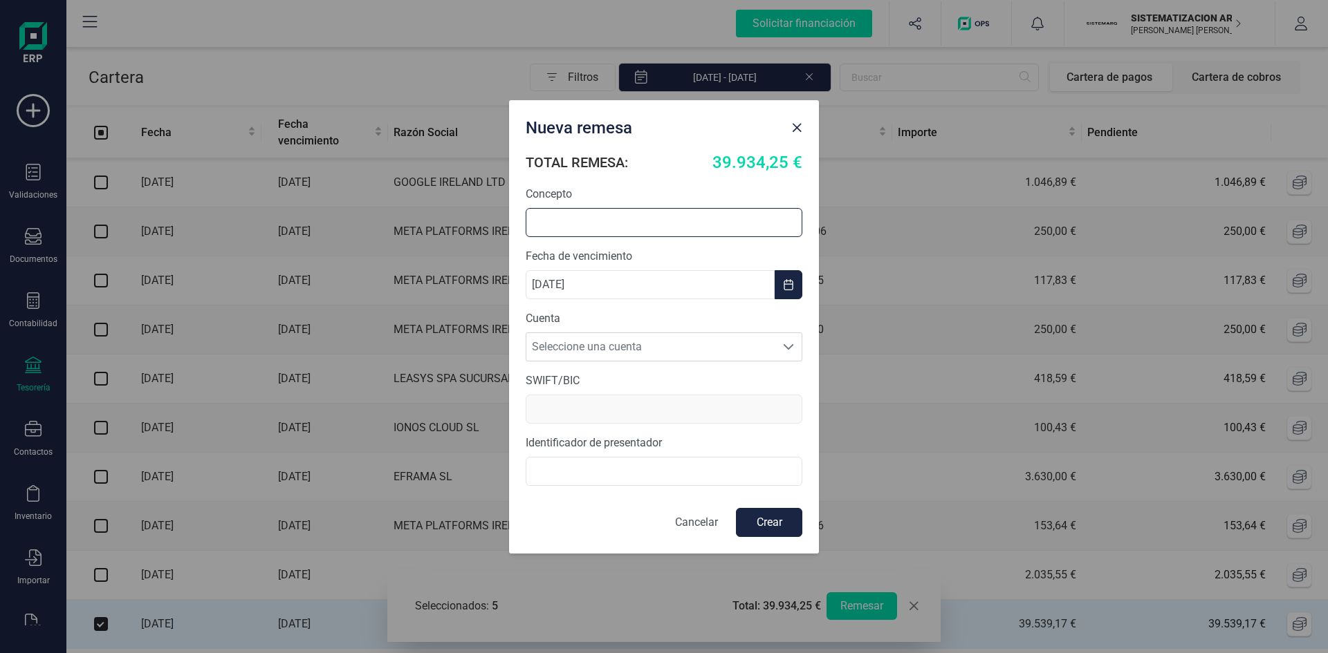
click at [580, 218] on input "text" at bounding box center [663, 222] width 277 height 29
type input "P"
type input "Remesa 27/08"
click at [628, 355] on span "Seleccione una cuenta" at bounding box center [650, 347] width 249 height 28
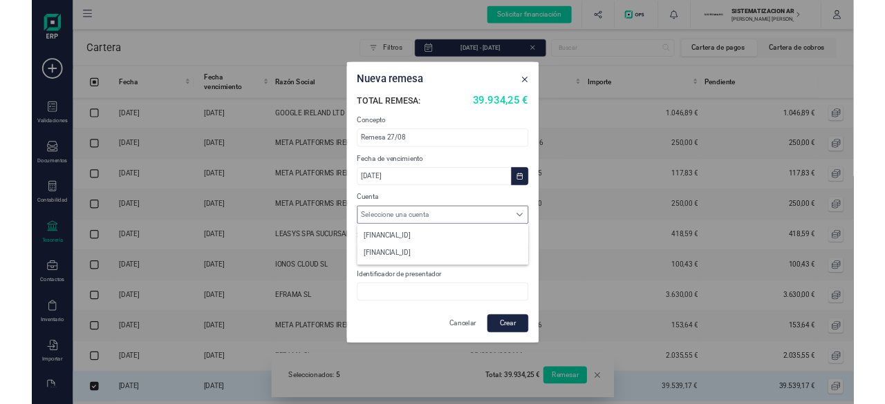
scroll to position [8, 61]
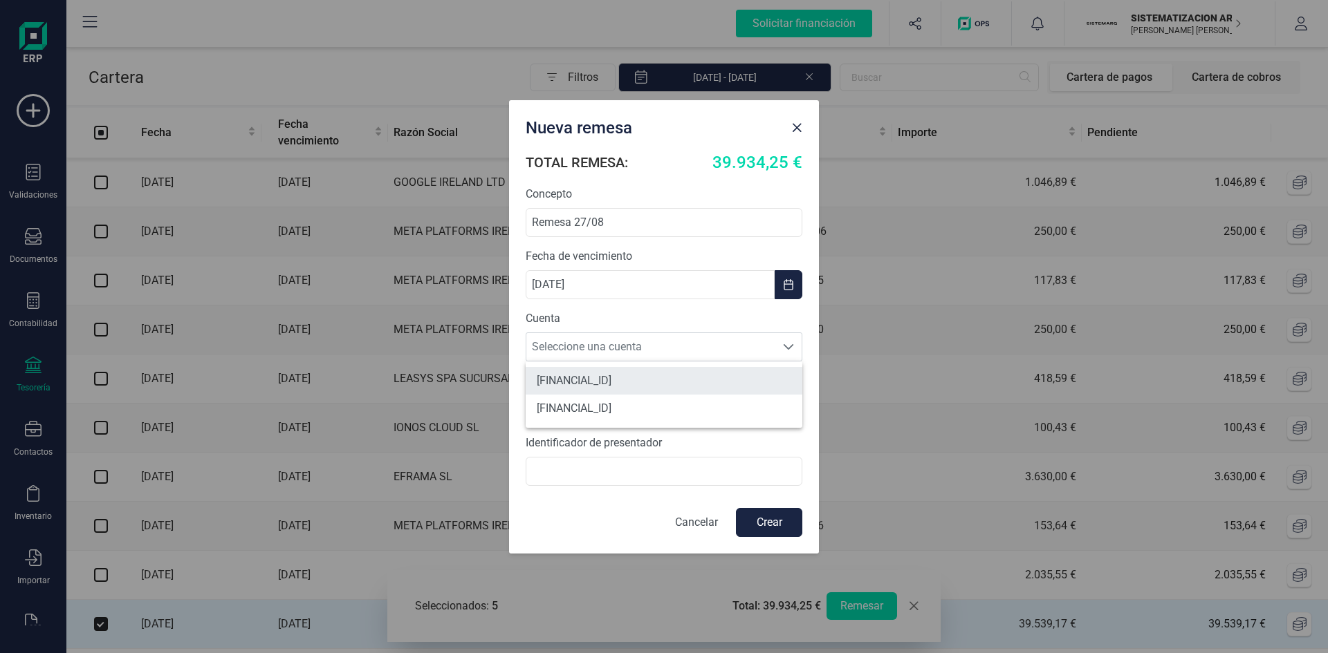
click at [631, 376] on li "[FINANCIAL_ID]" at bounding box center [663, 381] width 277 height 28
type input "[SWIFT_CODE]"
type input "B72398712000"
click at [770, 519] on button "Crear" at bounding box center [769, 522] width 66 height 29
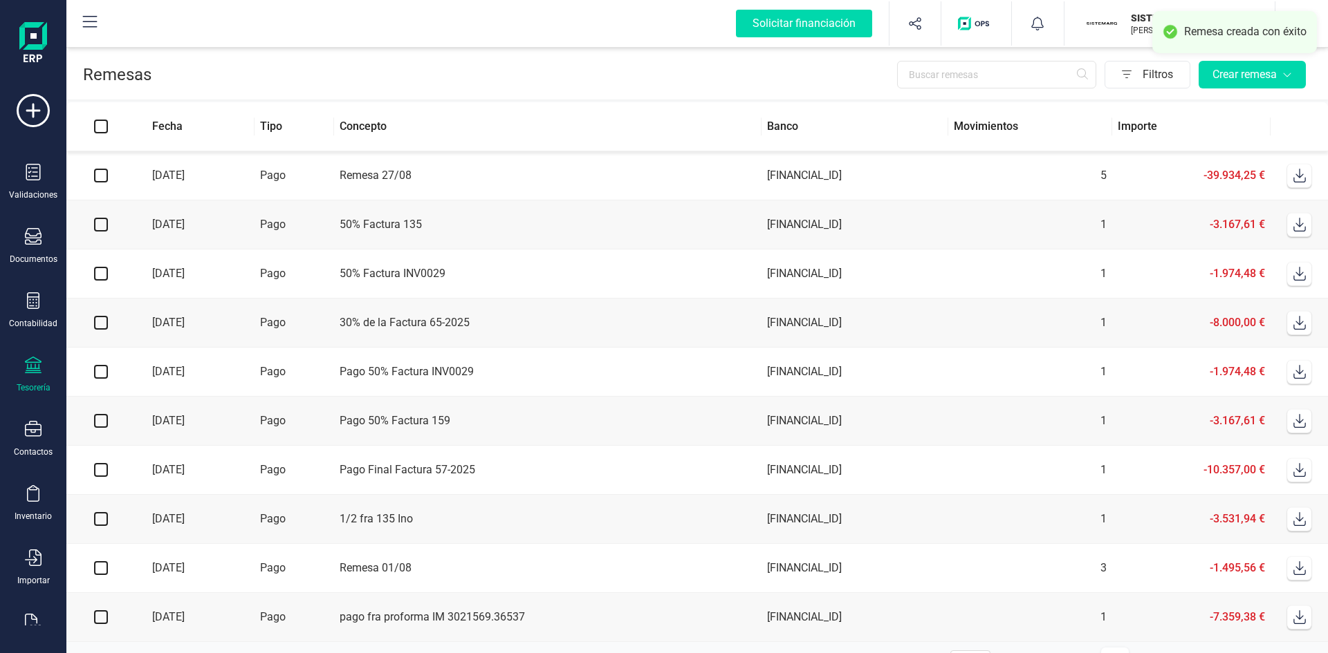
click at [1298, 173] on icon at bounding box center [1299, 176] width 12 height 14
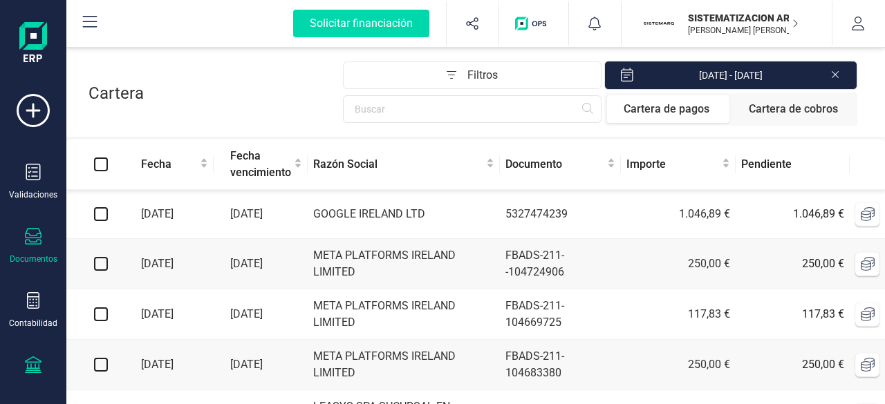
click at [30, 254] on div "Documentos" at bounding box center [34, 259] width 48 height 11
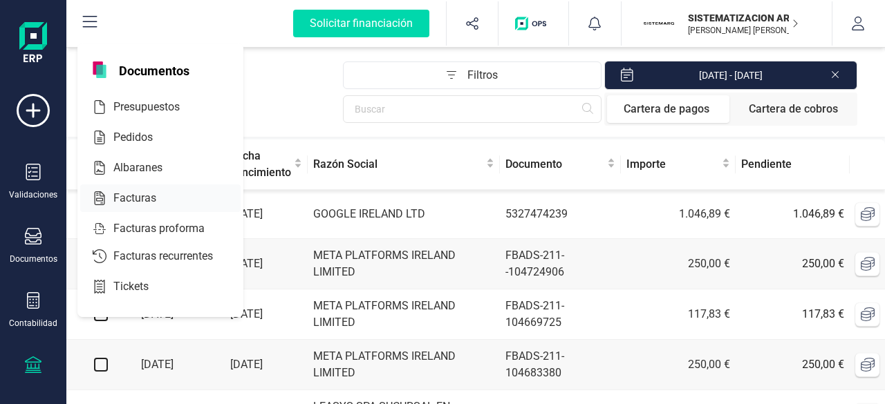
click at [155, 203] on span "Facturas" at bounding box center [144, 198] width 73 height 17
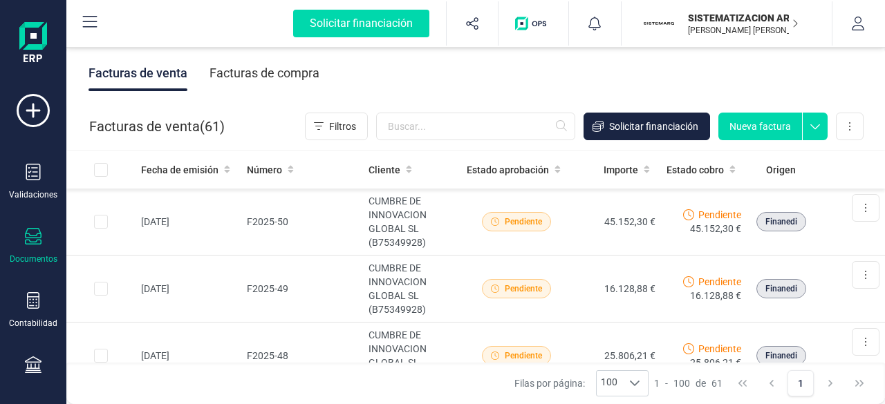
click at [301, 73] on div "Facturas de compra" at bounding box center [264, 73] width 110 height 36
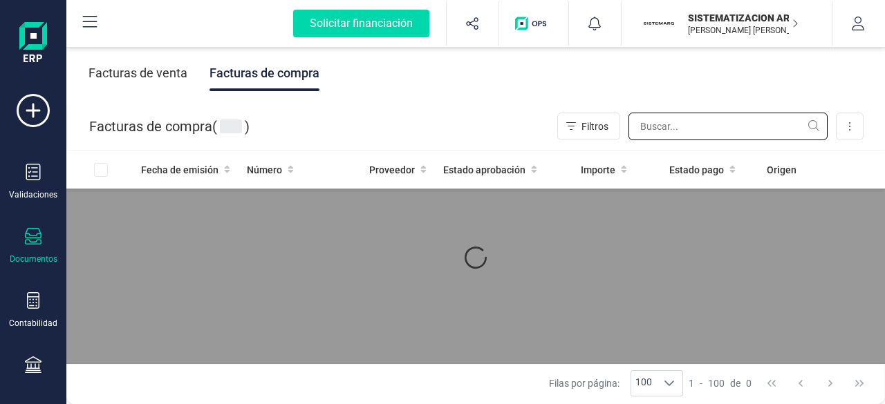
click at [671, 128] on input "text" at bounding box center [727, 127] width 199 height 28
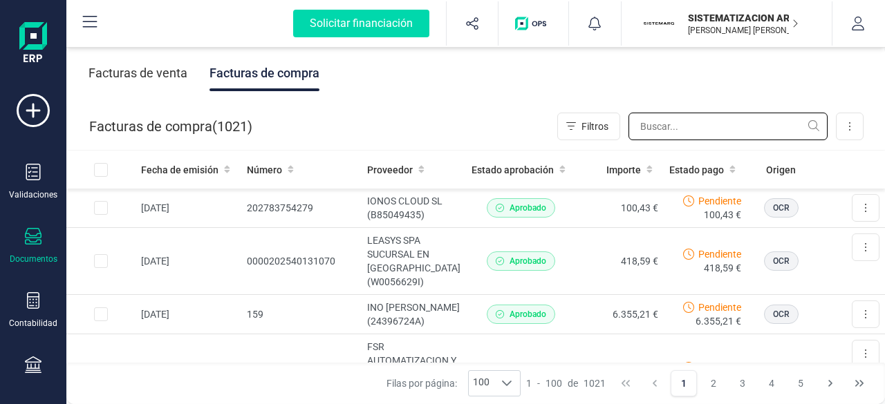
click at [664, 128] on input "text" at bounding box center [727, 127] width 199 height 28
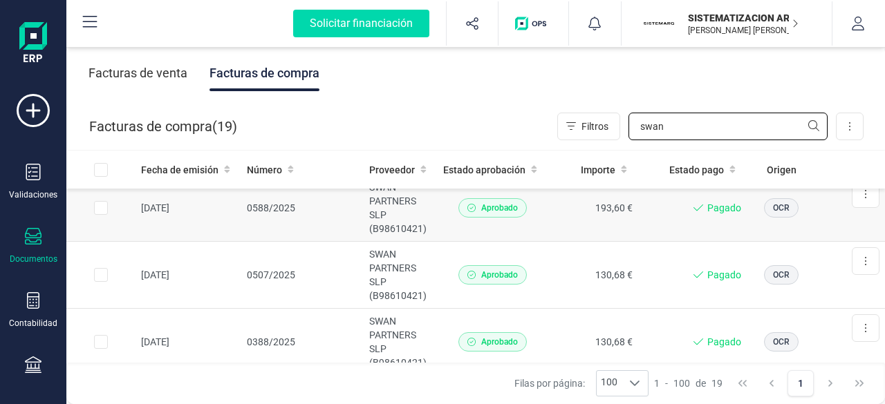
scroll to position [82, 0]
type input "swan"
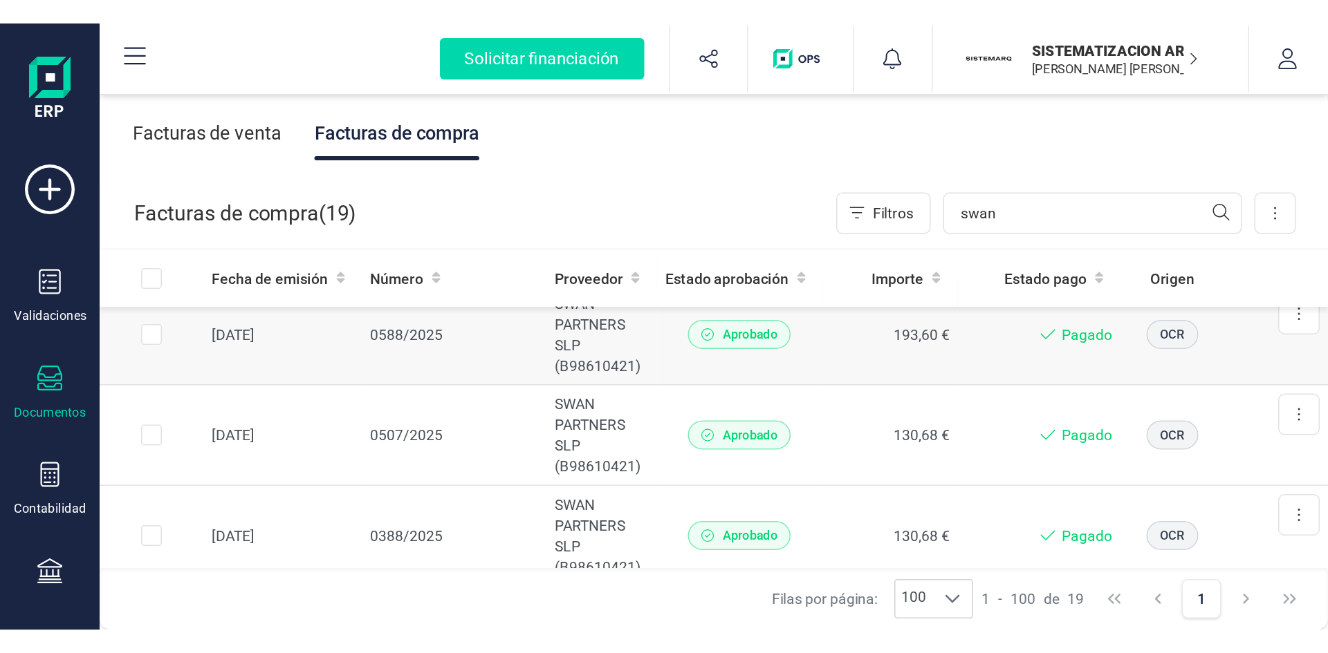
scroll to position [0, 0]
